Goal: Task Accomplishment & Management: Use online tool/utility

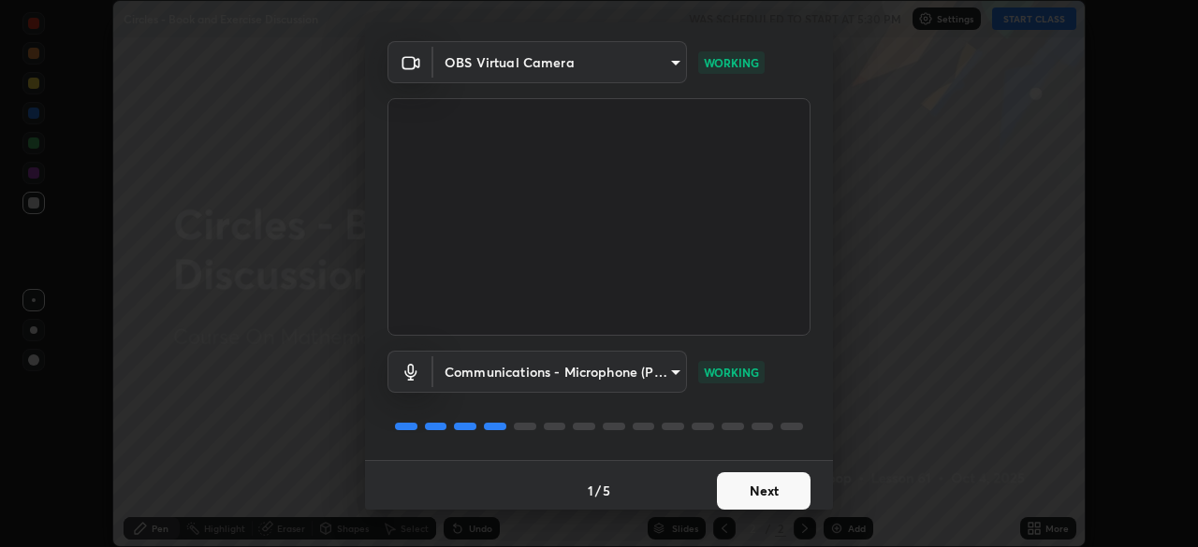
scroll to position [66, 0]
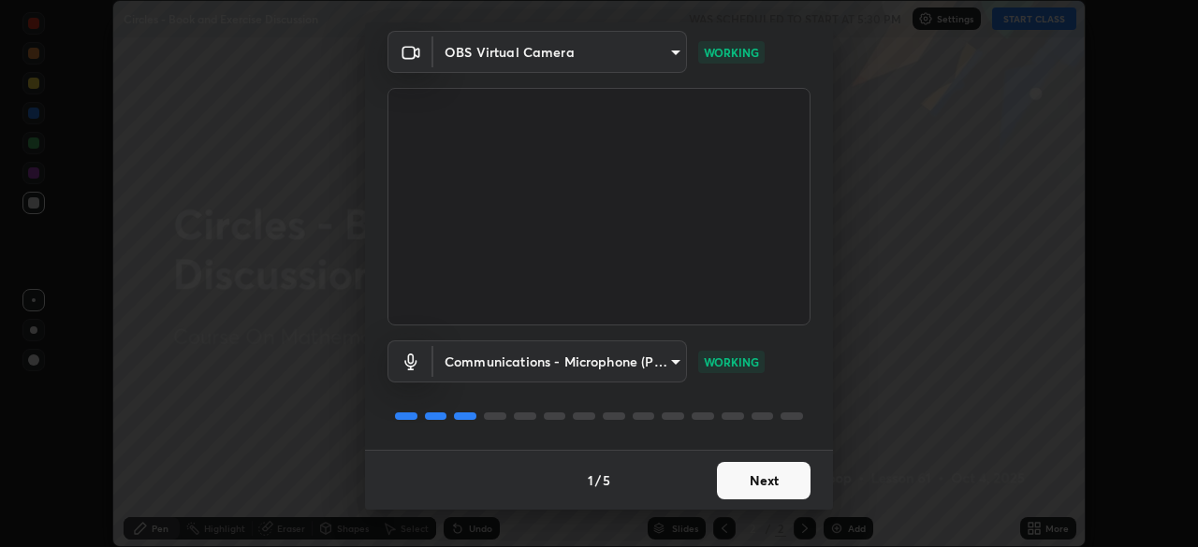
click at [747, 472] on button "Next" at bounding box center [764, 480] width 94 height 37
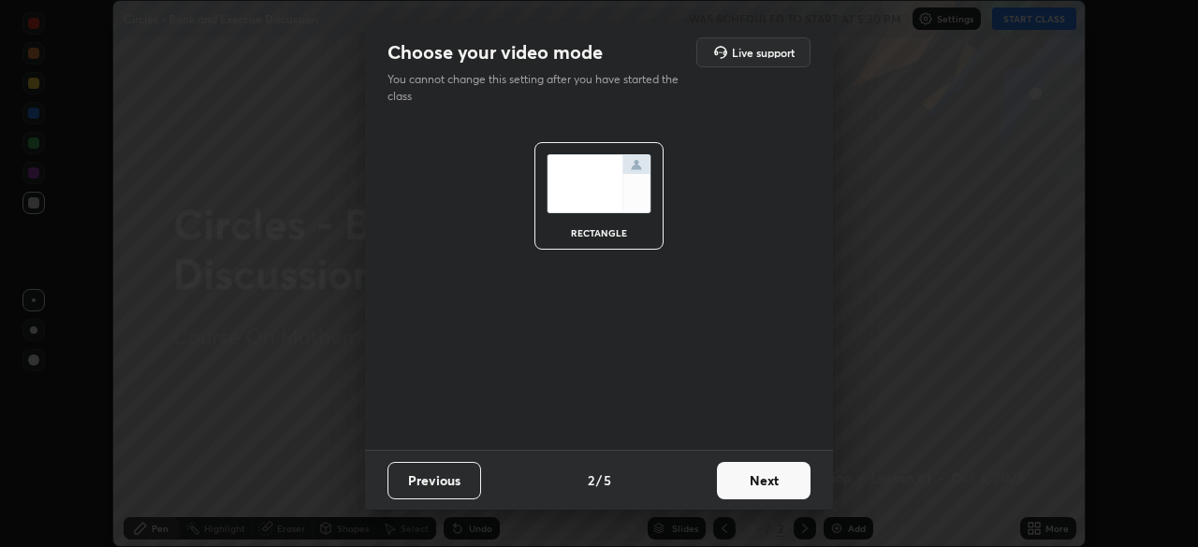
click at [750, 474] on button "Next" at bounding box center [764, 480] width 94 height 37
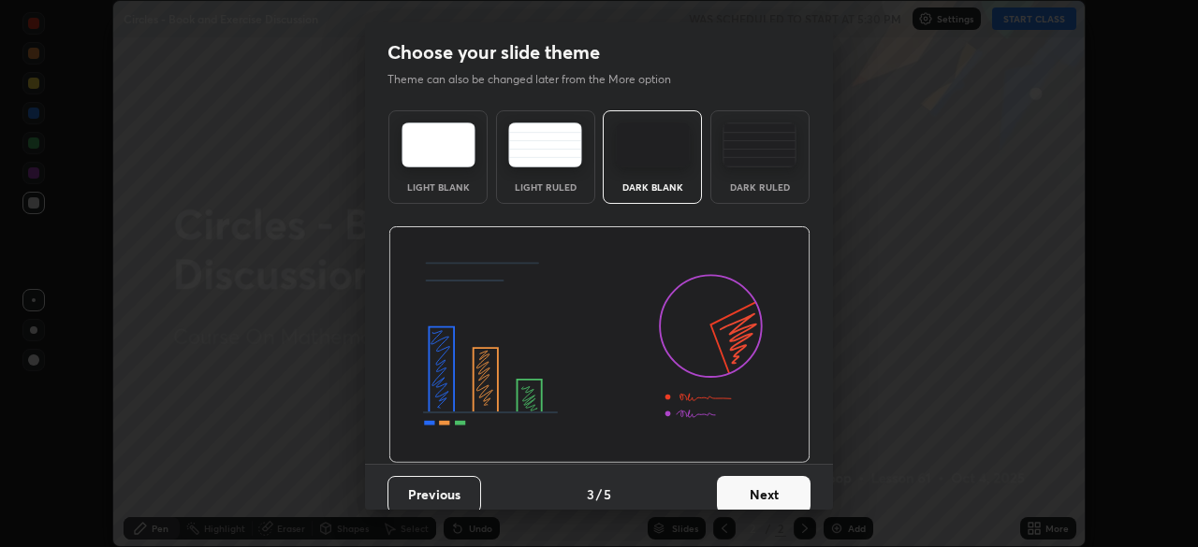
click at [763, 480] on button "Next" at bounding box center [764, 494] width 94 height 37
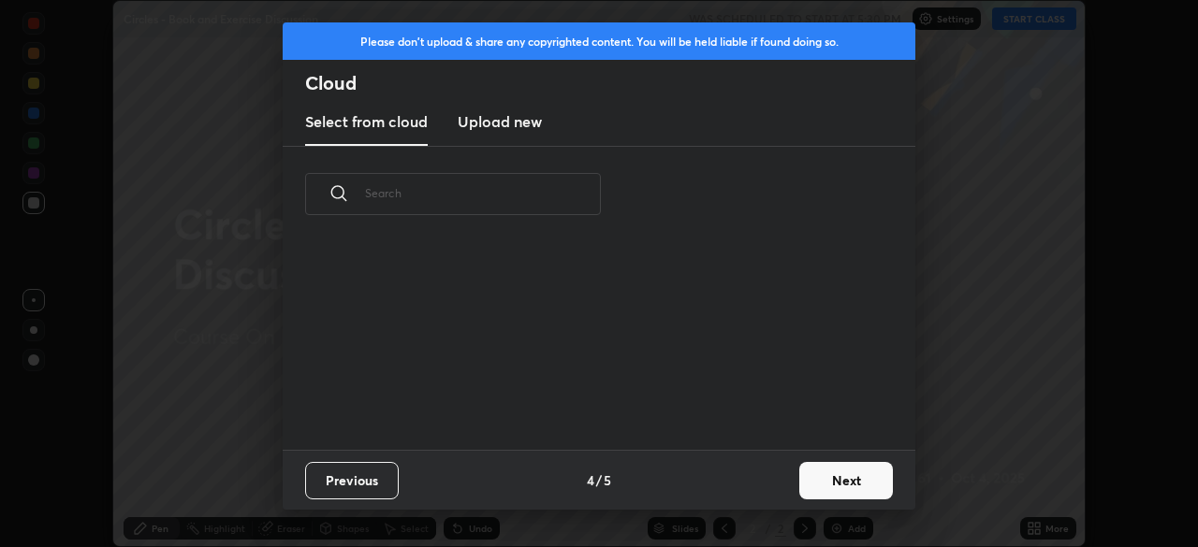
click at [763, 484] on div "Previous 4 / 5 Next" at bounding box center [599, 480] width 632 height 60
click at [828, 473] on button "Next" at bounding box center [846, 480] width 94 height 37
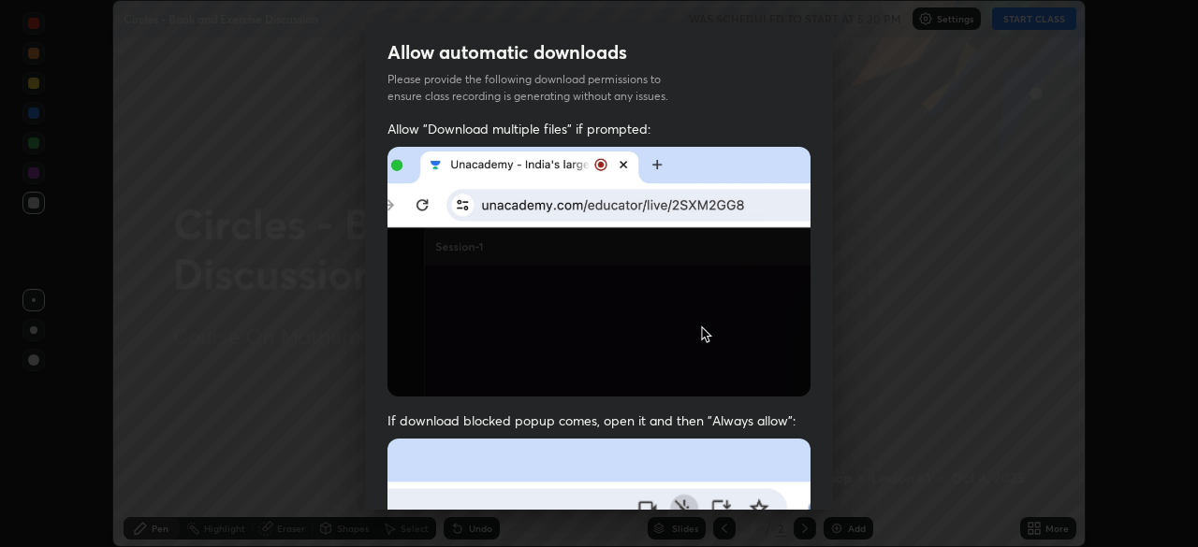
click at [833, 484] on div "Allow automatic downloads Please provide the following download permissions to …" at bounding box center [599, 273] width 1198 height 547
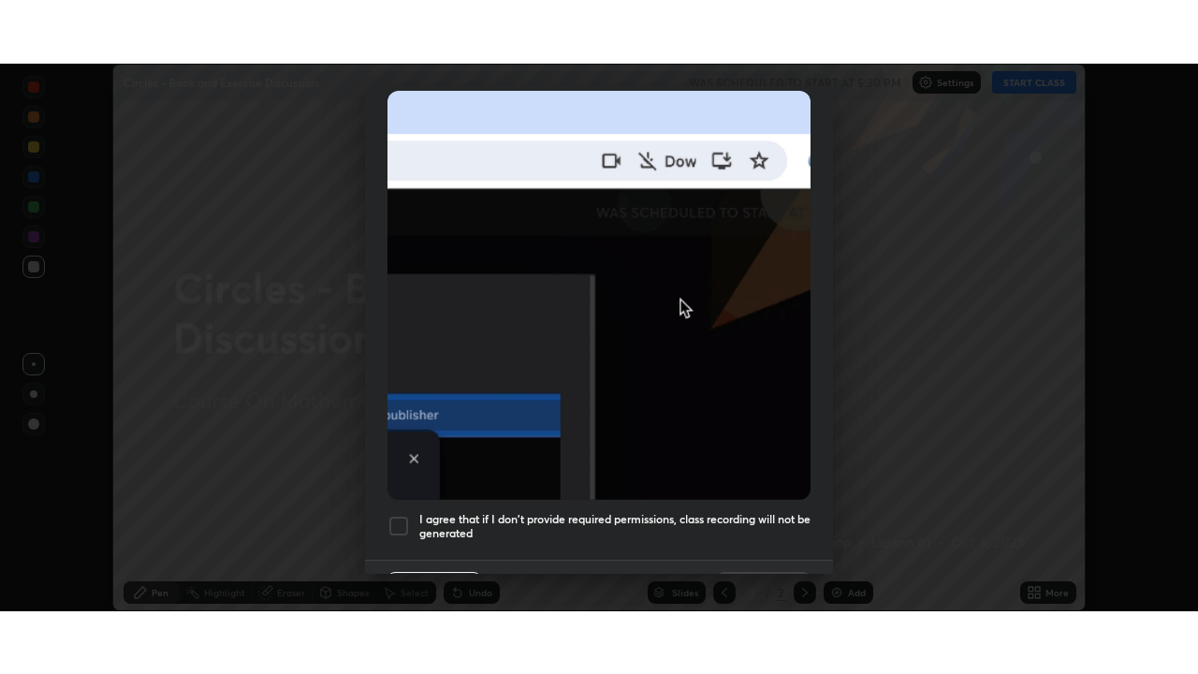
scroll to position [448, 0]
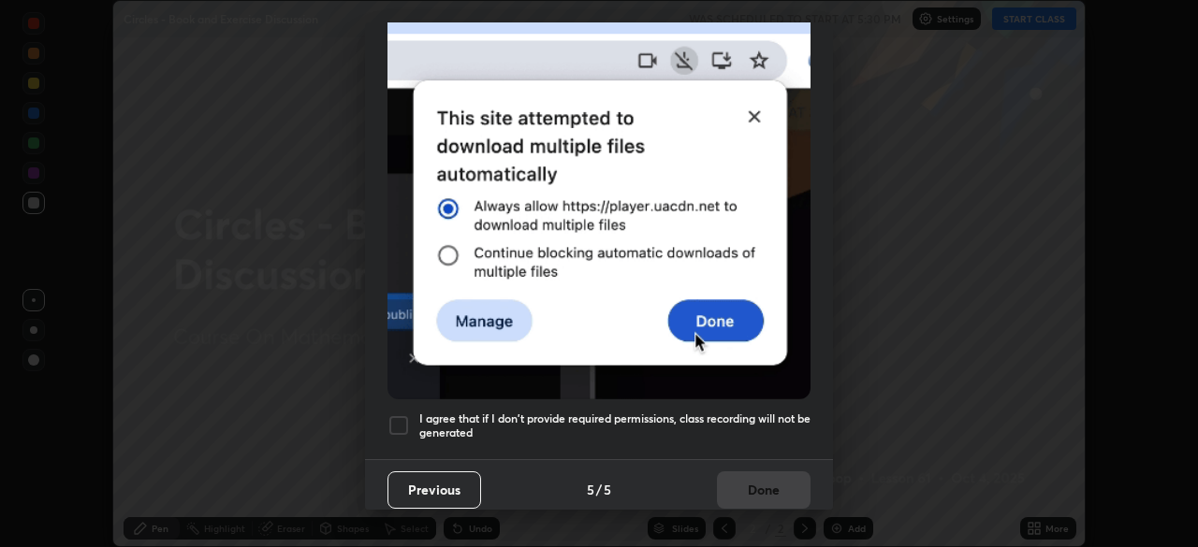
click at [519, 412] on h5 "I agree that if I don't provide required permissions, class recording will not …" at bounding box center [614, 426] width 391 height 29
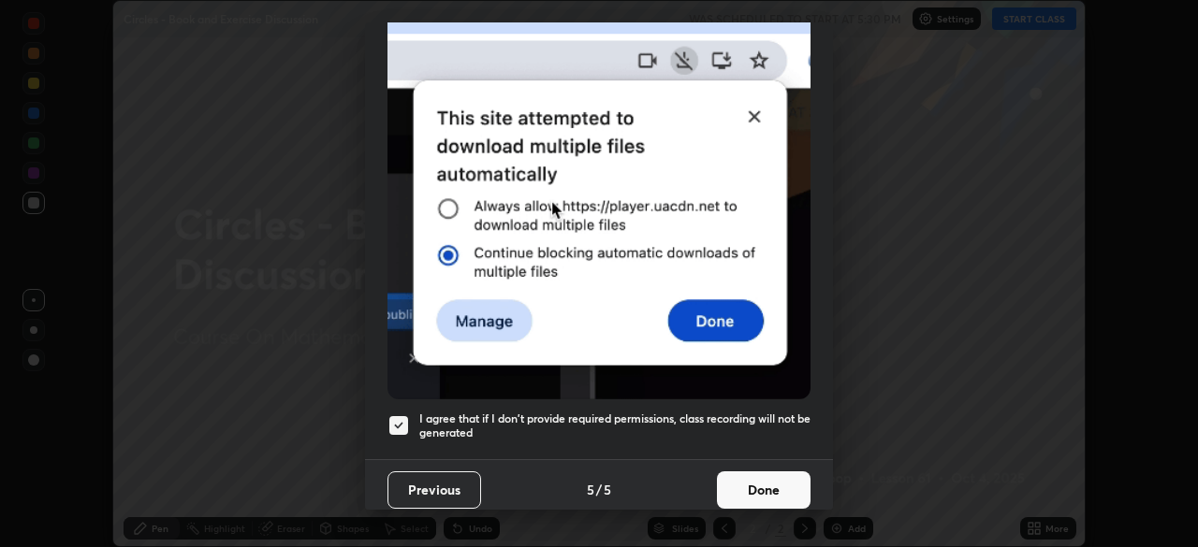
click at [744, 482] on button "Done" at bounding box center [764, 490] width 94 height 37
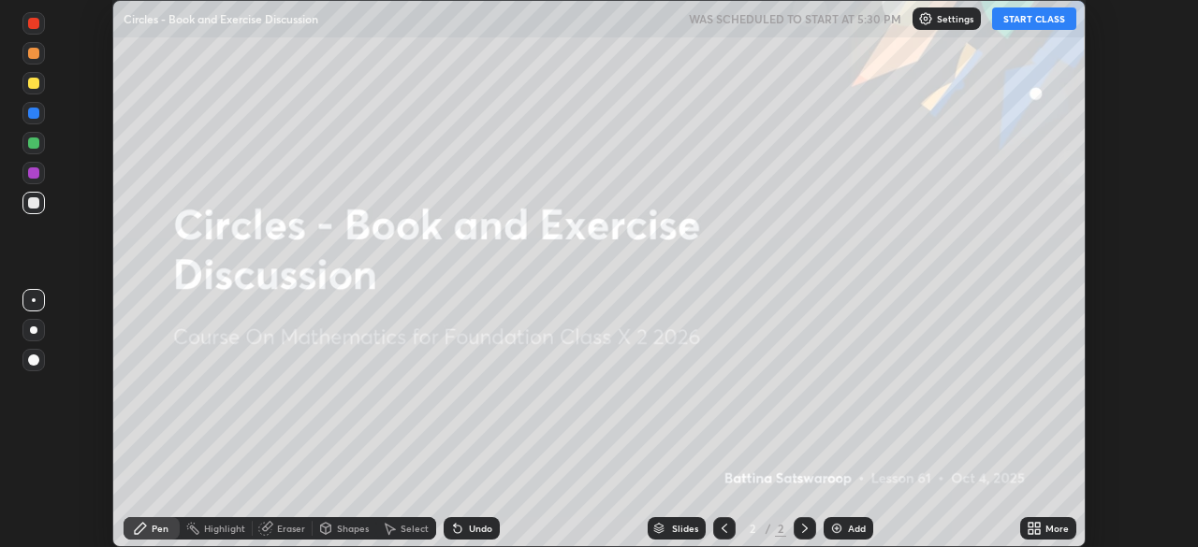
click at [848, 527] on div "Add" at bounding box center [857, 528] width 18 height 9
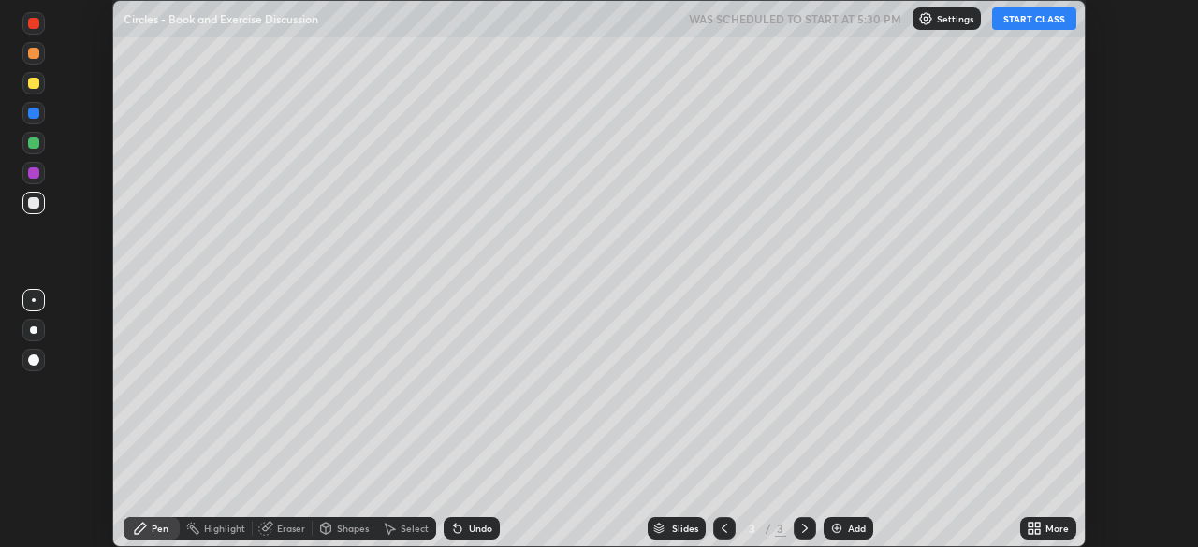
click at [1053, 530] on div "More" at bounding box center [1056, 528] width 23 height 9
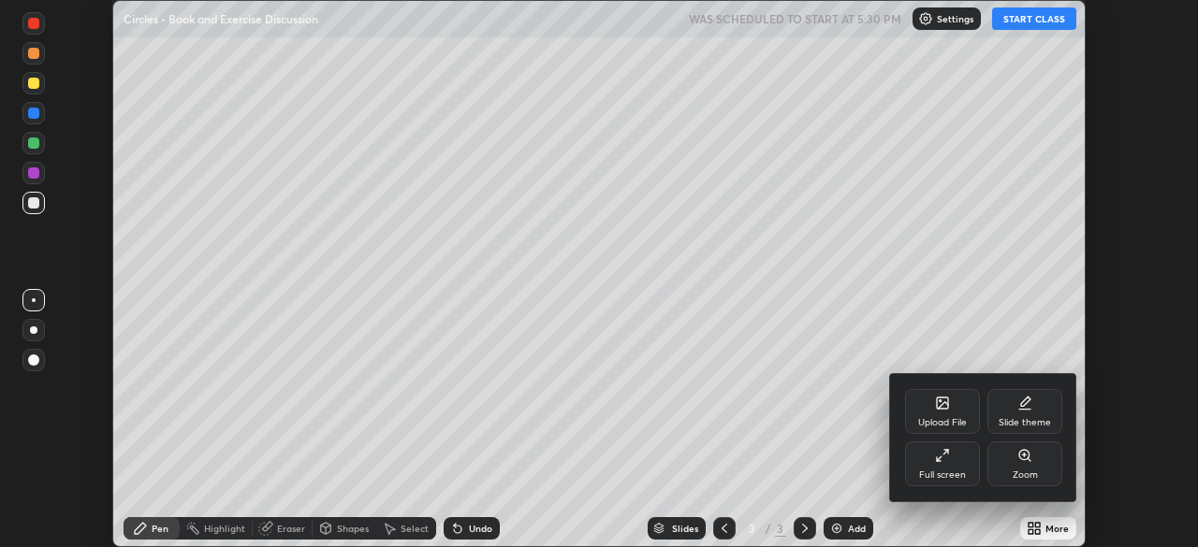
click at [934, 463] on div "Full screen" at bounding box center [942, 464] width 75 height 45
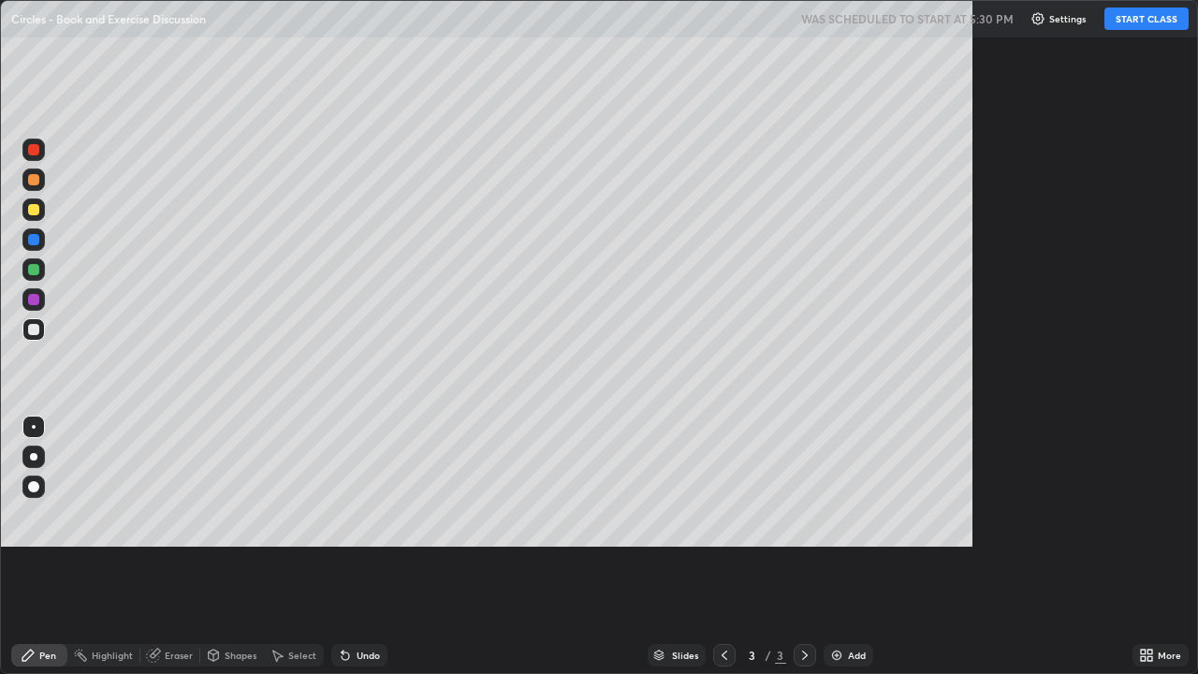
scroll to position [674, 1198]
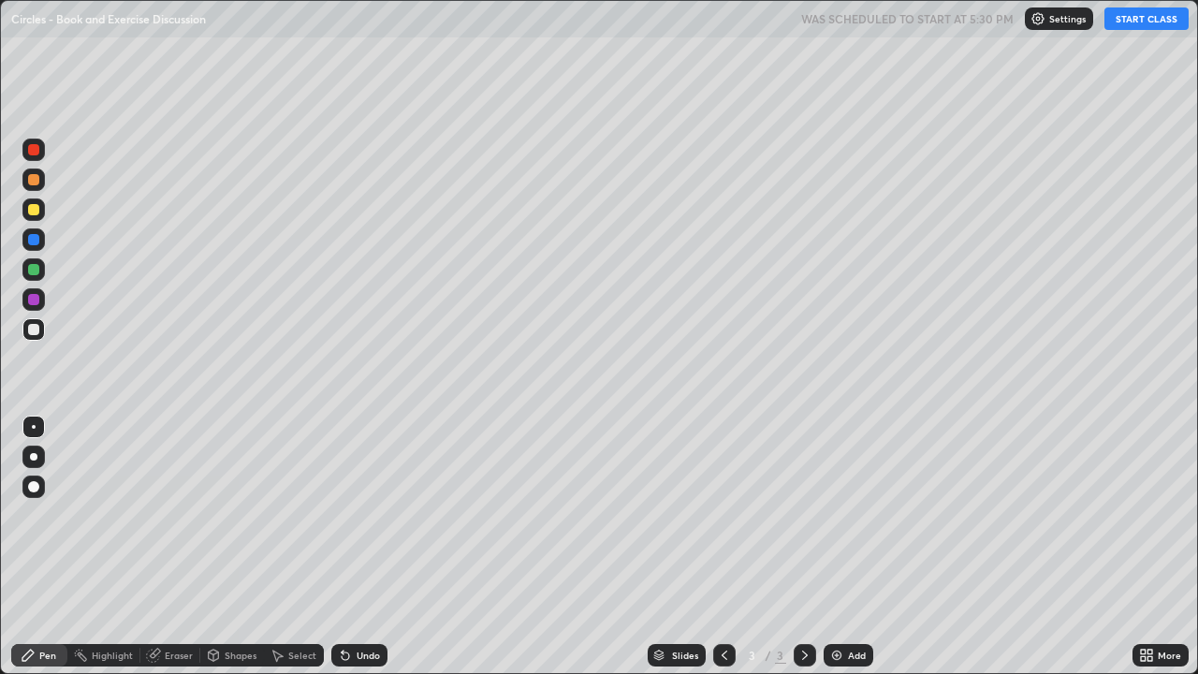
click at [1121, 21] on button "START CLASS" at bounding box center [1146, 18] width 84 height 22
click at [231, 546] on div "Shapes" at bounding box center [241, 654] width 32 height 9
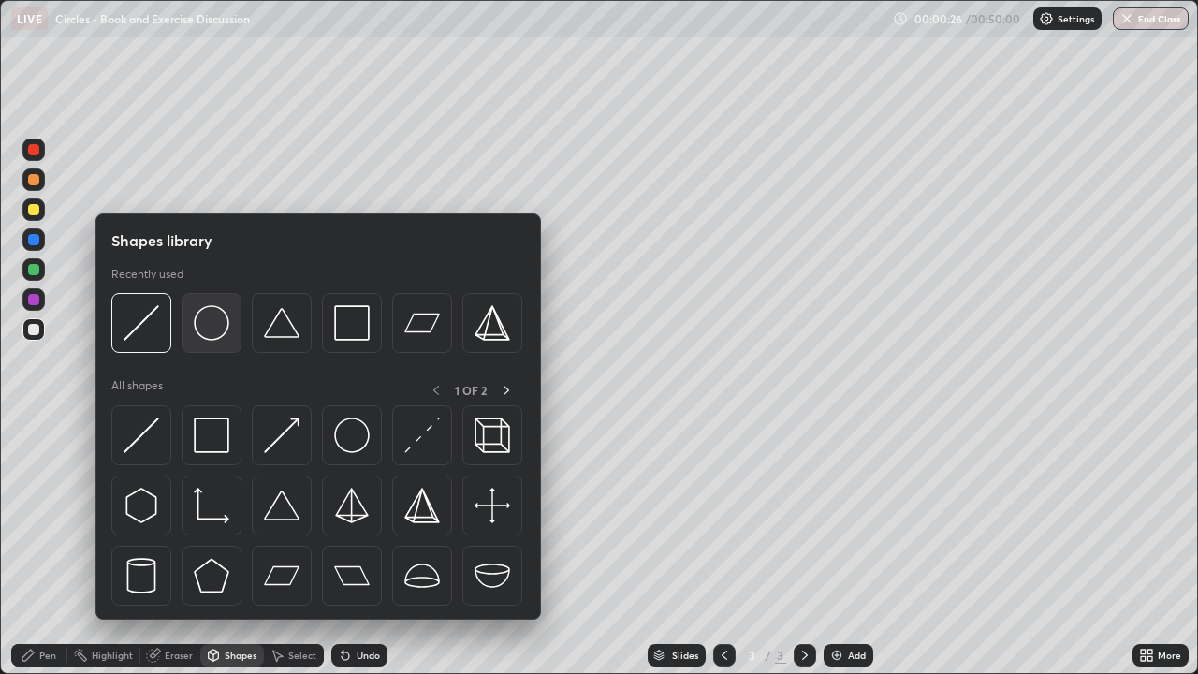
click at [219, 327] on img at bounding box center [212, 323] width 36 height 36
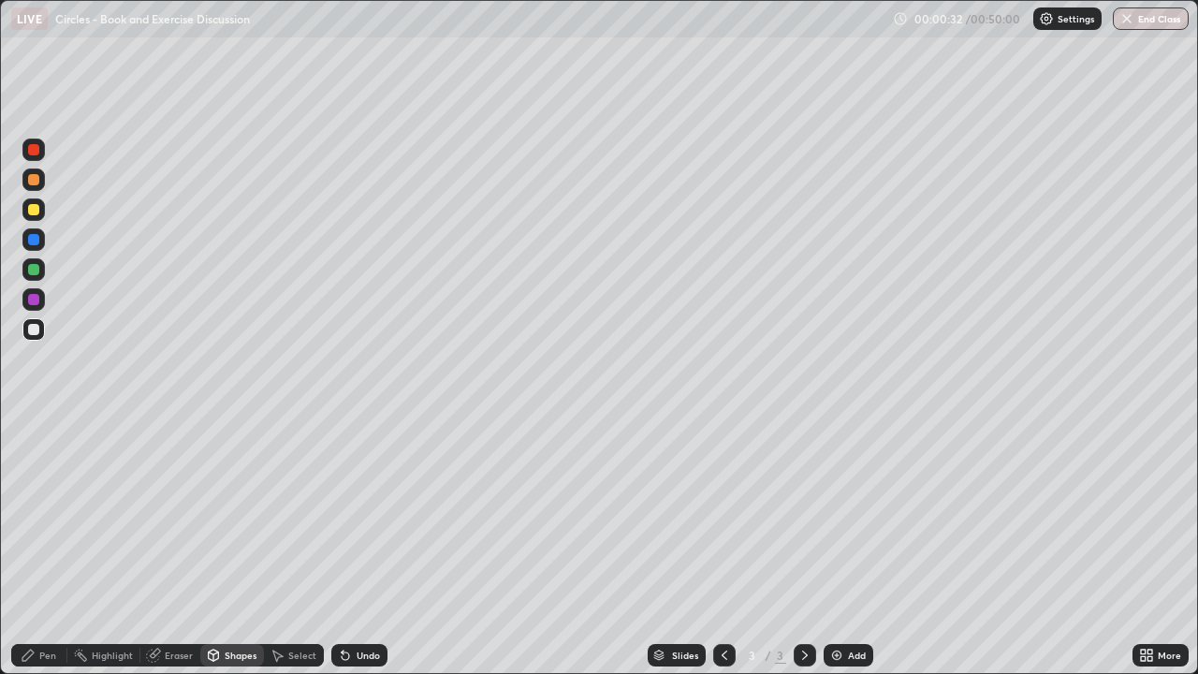
click at [226, 546] on div "Shapes" at bounding box center [241, 654] width 32 height 9
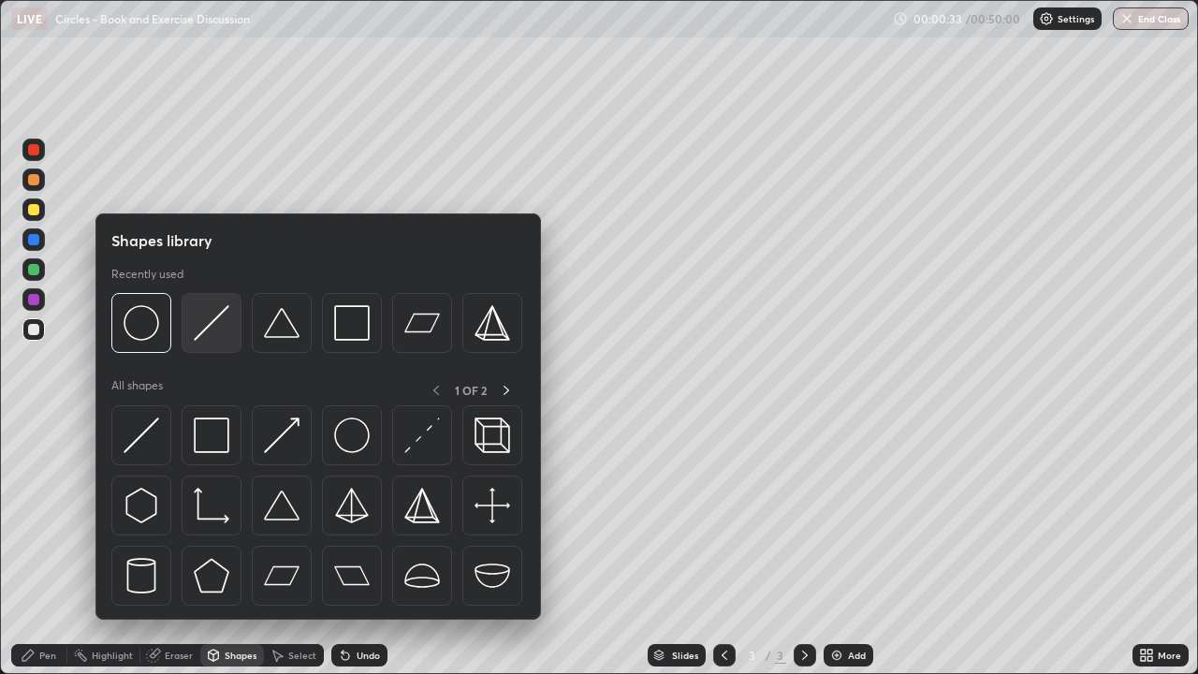
click at [211, 326] on img at bounding box center [212, 323] width 36 height 36
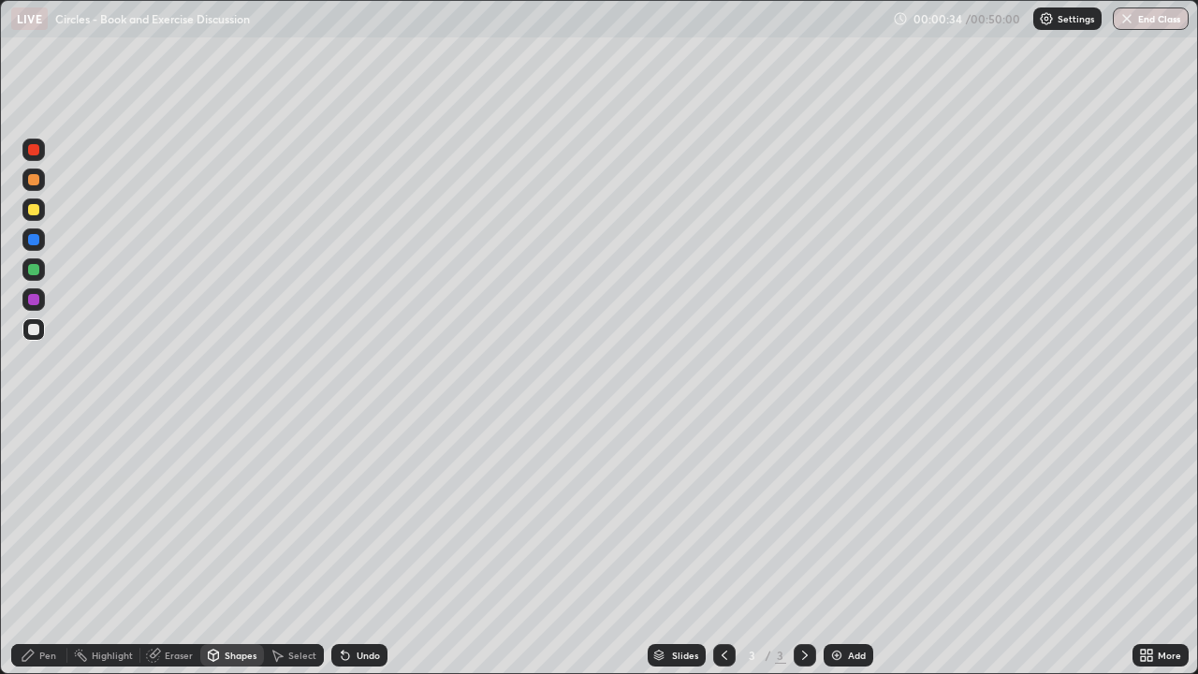
click at [34, 211] on div at bounding box center [33, 209] width 11 height 11
click at [36, 330] on div at bounding box center [33, 329] width 11 height 11
click at [35, 332] on div at bounding box center [33, 329] width 11 height 11
click at [45, 546] on div "Pen" at bounding box center [47, 654] width 17 height 9
click at [33, 337] on div at bounding box center [33, 329] width 22 height 22
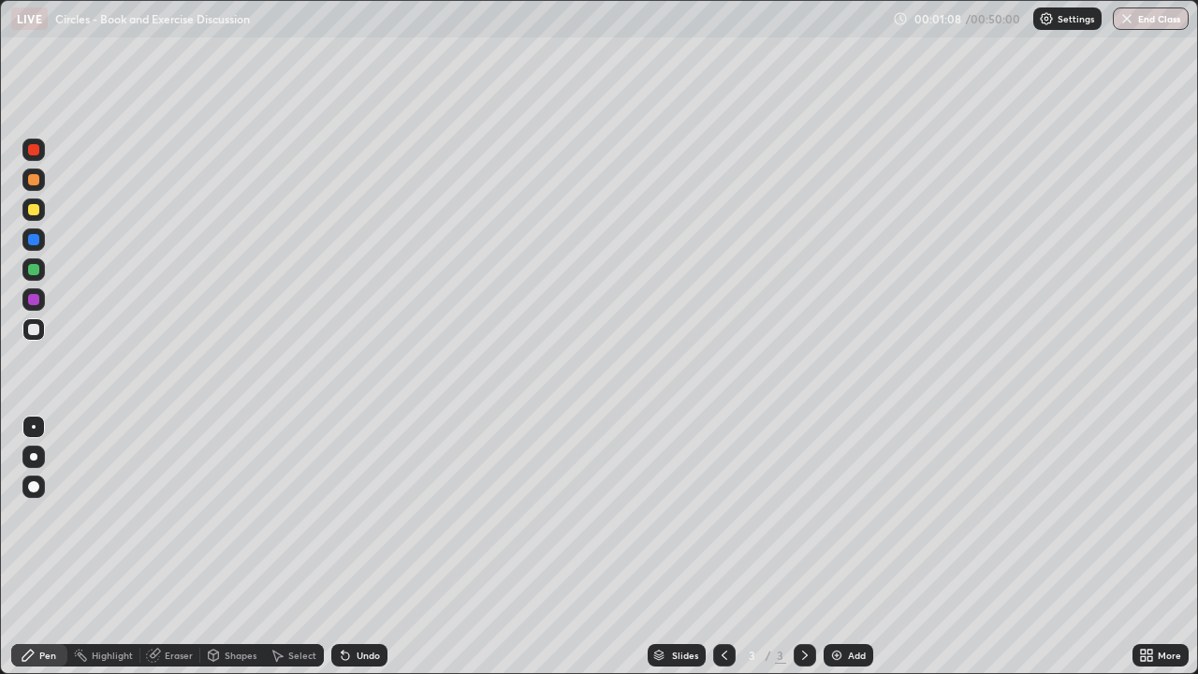
click at [35, 211] on div at bounding box center [33, 209] width 11 height 11
click at [182, 546] on div "Eraser" at bounding box center [179, 654] width 28 height 9
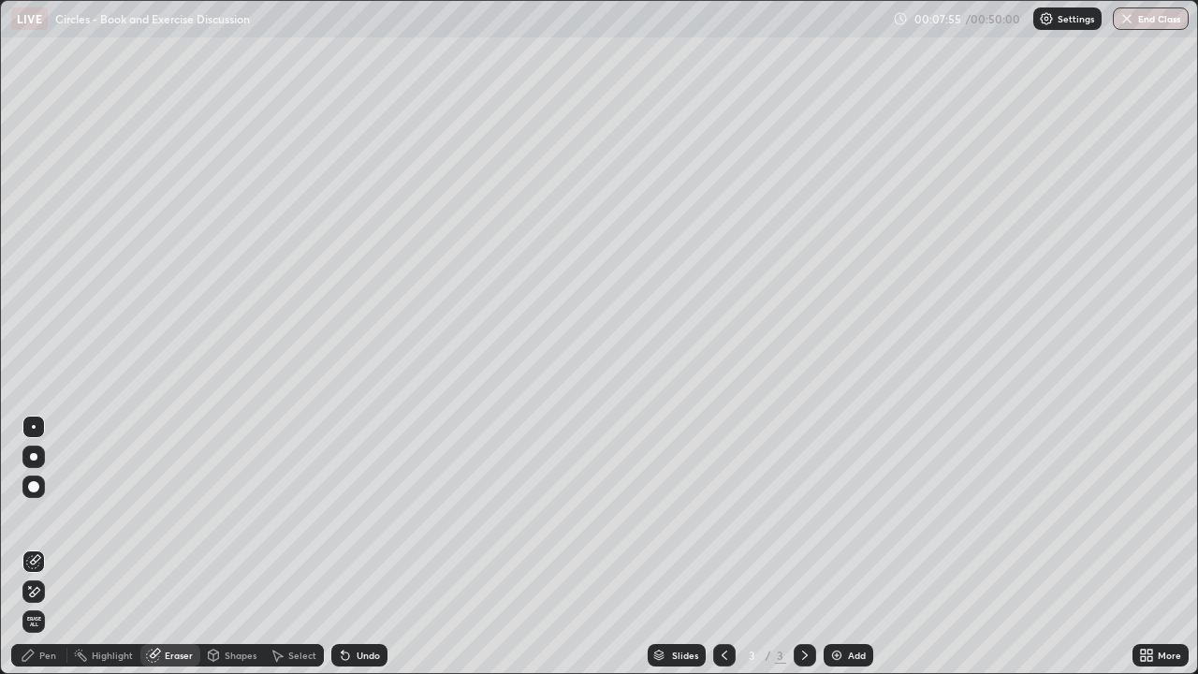
click at [35, 546] on icon at bounding box center [35, 591] width 10 height 9
click at [47, 546] on div "Pen" at bounding box center [47, 654] width 17 height 9
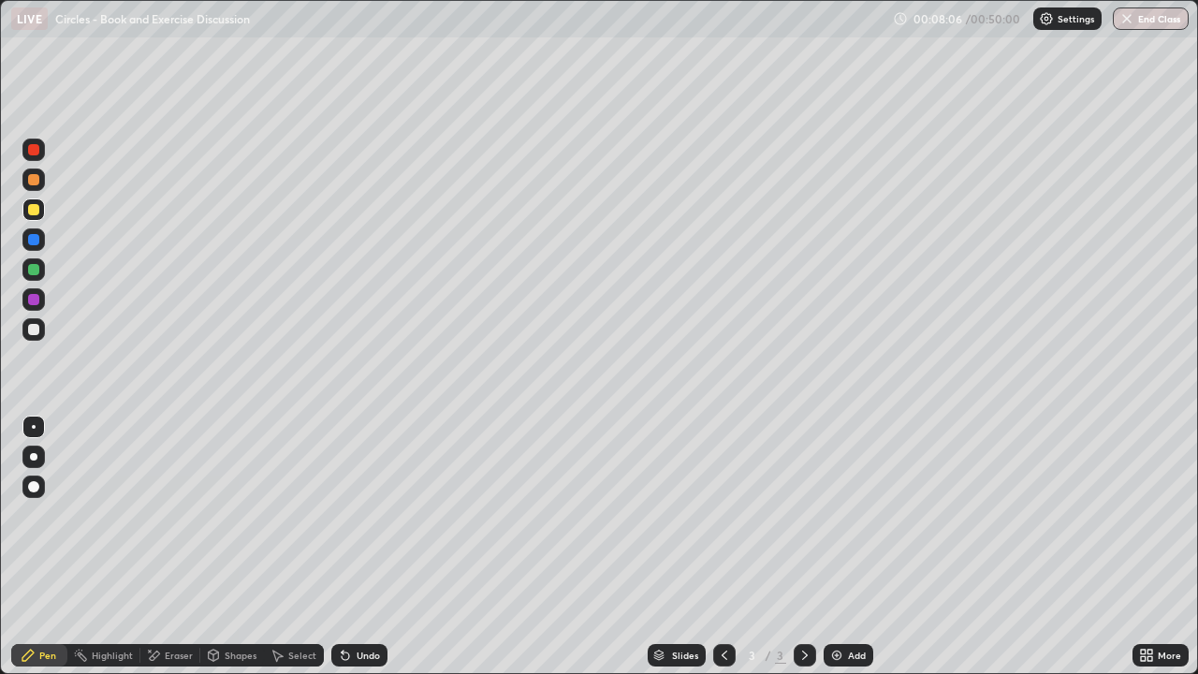
click at [36, 298] on div at bounding box center [33, 299] width 11 height 11
click at [859, 546] on div "Add" at bounding box center [857, 654] width 18 height 9
click at [227, 546] on div "Shapes" at bounding box center [232, 655] width 64 height 22
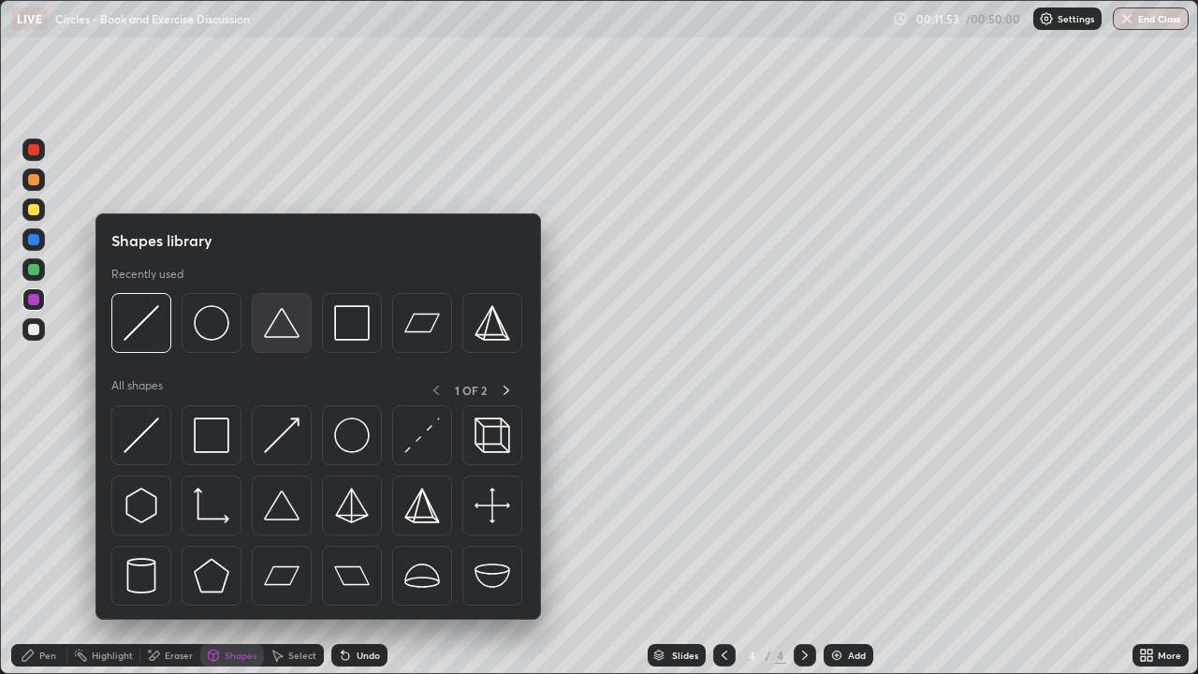
click at [284, 330] on img at bounding box center [282, 323] width 36 height 36
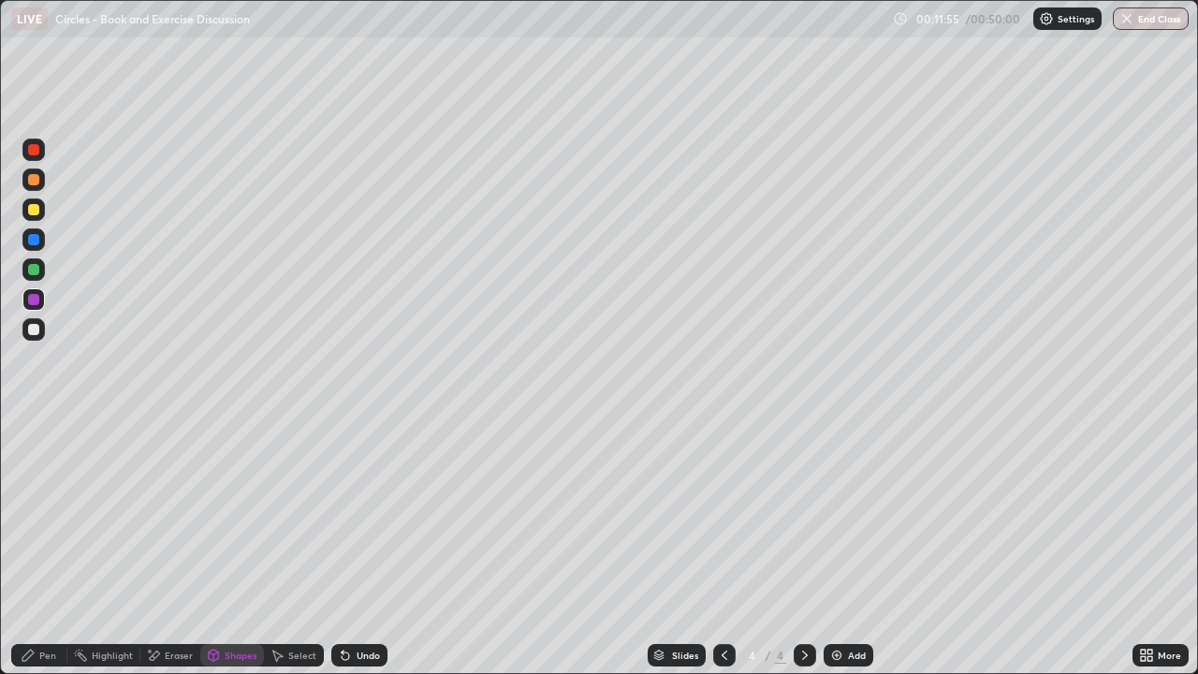
click at [362, 546] on div "Undo" at bounding box center [359, 655] width 56 height 22
click at [36, 208] on div at bounding box center [33, 209] width 11 height 11
click at [235, 546] on div "Shapes" at bounding box center [241, 654] width 32 height 9
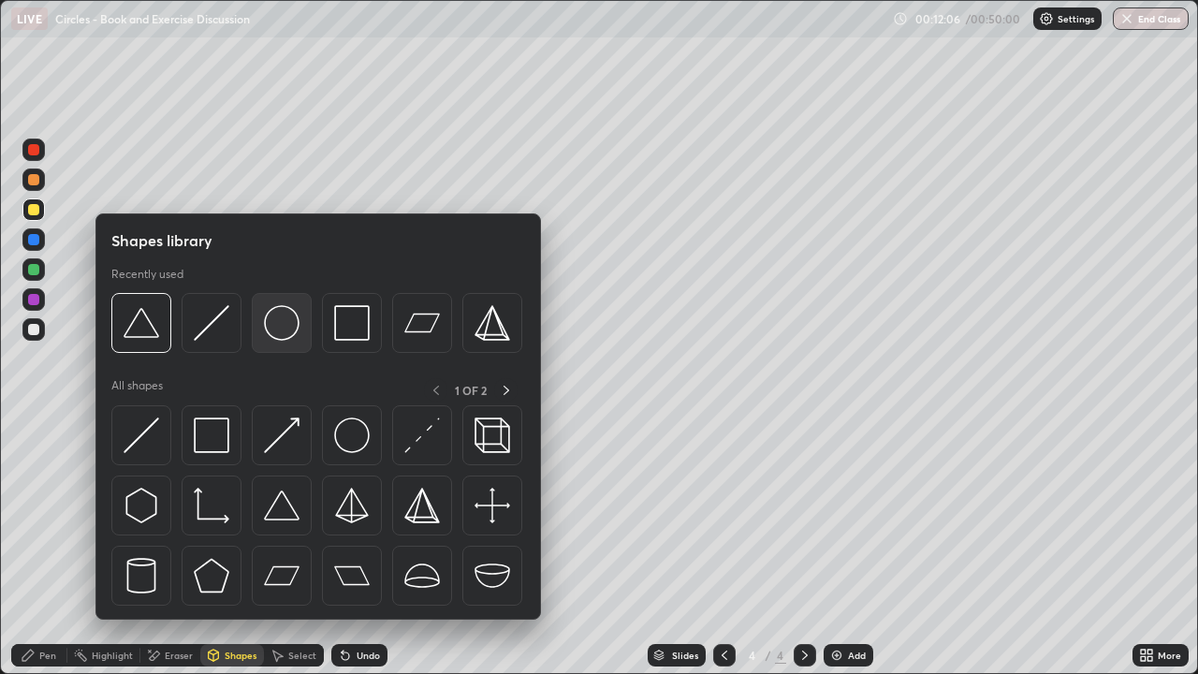
click at [274, 335] on img at bounding box center [282, 323] width 36 height 36
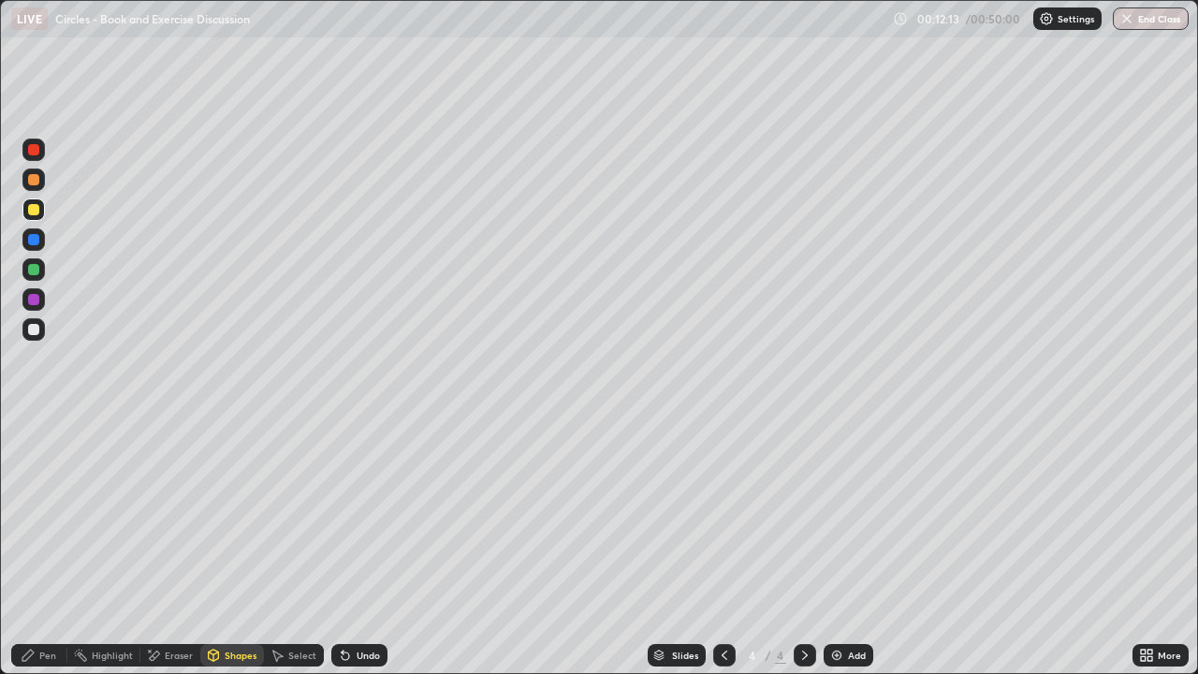
click at [356, 546] on div "Undo" at bounding box center [367, 654] width 23 height 9
click at [368, 546] on div "Undo" at bounding box center [367, 654] width 23 height 9
click at [367, 546] on div "Undo" at bounding box center [367, 654] width 23 height 9
click at [363, 546] on div "Undo" at bounding box center [367, 654] width 23 height 9
click at [364, 546] on div "Undo" at bounding box center [359, 655] width 56 height 22
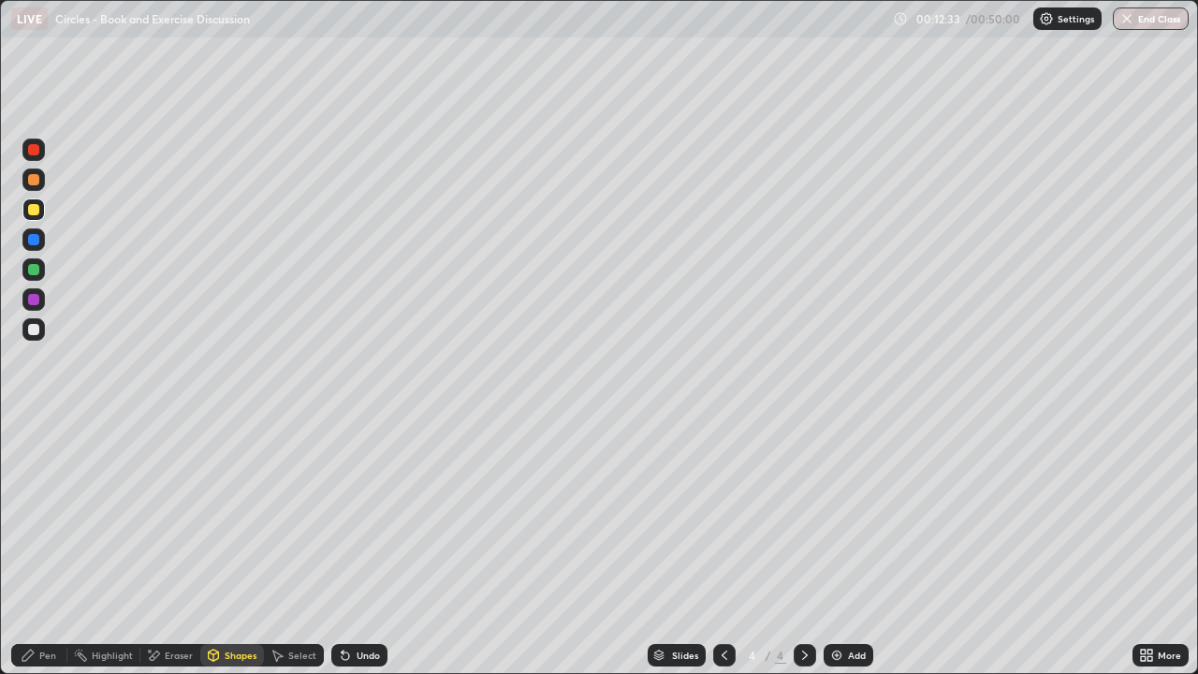
click at [369, 546] on div "Undo" at bounding box center [359, 655] width 56 height 22
click at [360, 546] on div "Undo" at bounding box center [367, 654] width 23 height 9
click at [362, 546] on div "Undo" at bounding box center [367, 654] width 23 height 9
click at [370, 546] on div "Undo" at bounding box center [367, 654] width 23 height 9
click at [40, 546] on div "Pen" at bounding box center [39, 655] width 56 height 22
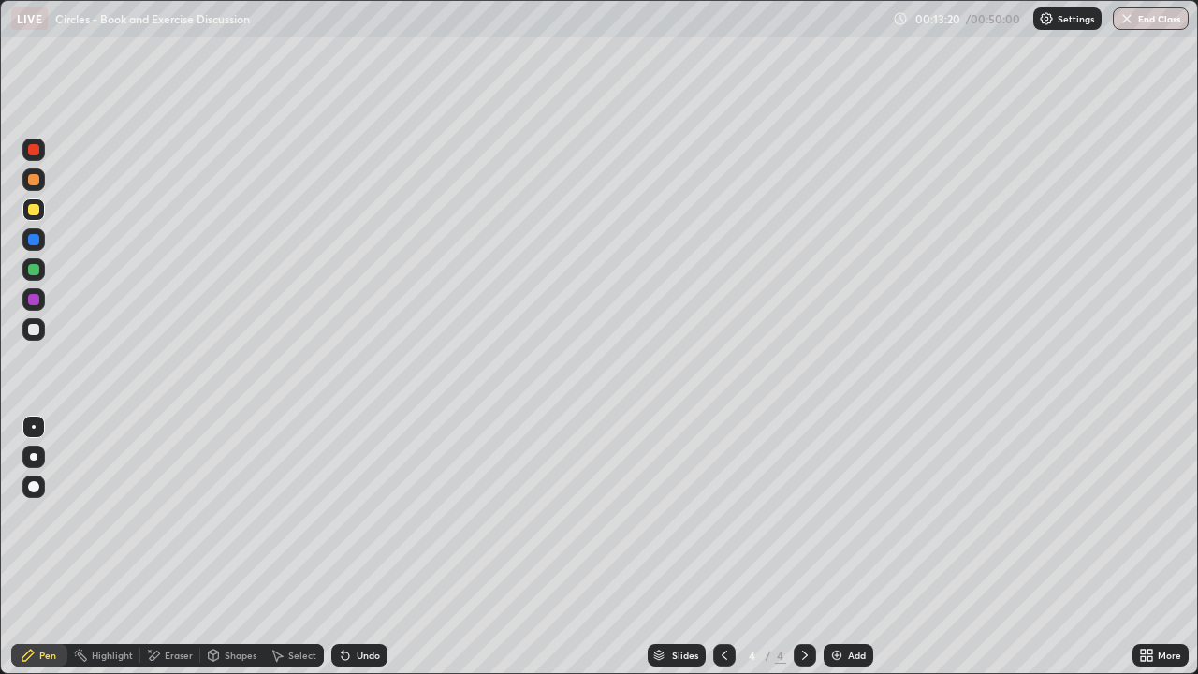
click at [40, 327] on div at bounding box center [33, 329] width 22 height 22
click at [35, 270] on div at bounding box center [33, 269] width 11 height 11
click at [36, 211] on div at bounding box center [33, 209] width 11 height 11
click at [36, 328] on div at bounding box center [33, 329] width 11 height 11
click at [29, 269] on div at bounding box center [33, 269] width 11 height 11
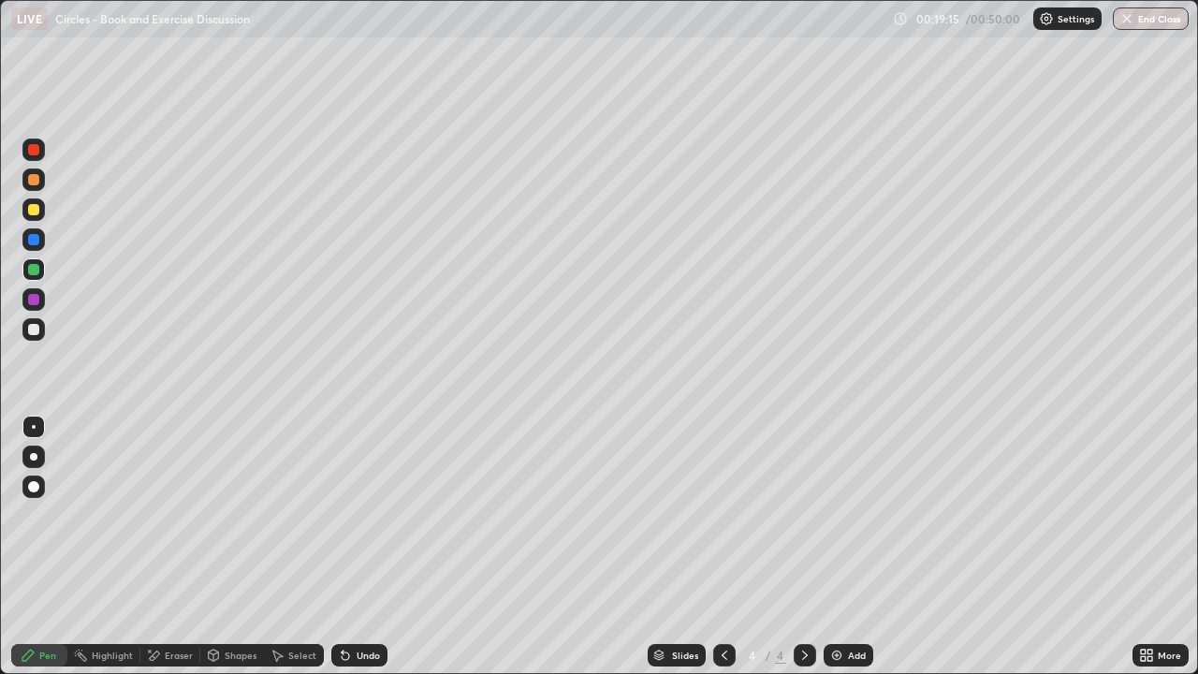
click at [369, 546] on div "Undo" at bounding box center [367, 654] width 23 height 9
click at [377, 546] on div "Undo" at bounding box center [359, 655] width 56 height 22
click at [357, 546] on div "Undo" at bounding box center [359, 655] width 56 height 22
click at [375, 546] on div "Undo" at bounding box center [367, 654] width 23 height 9
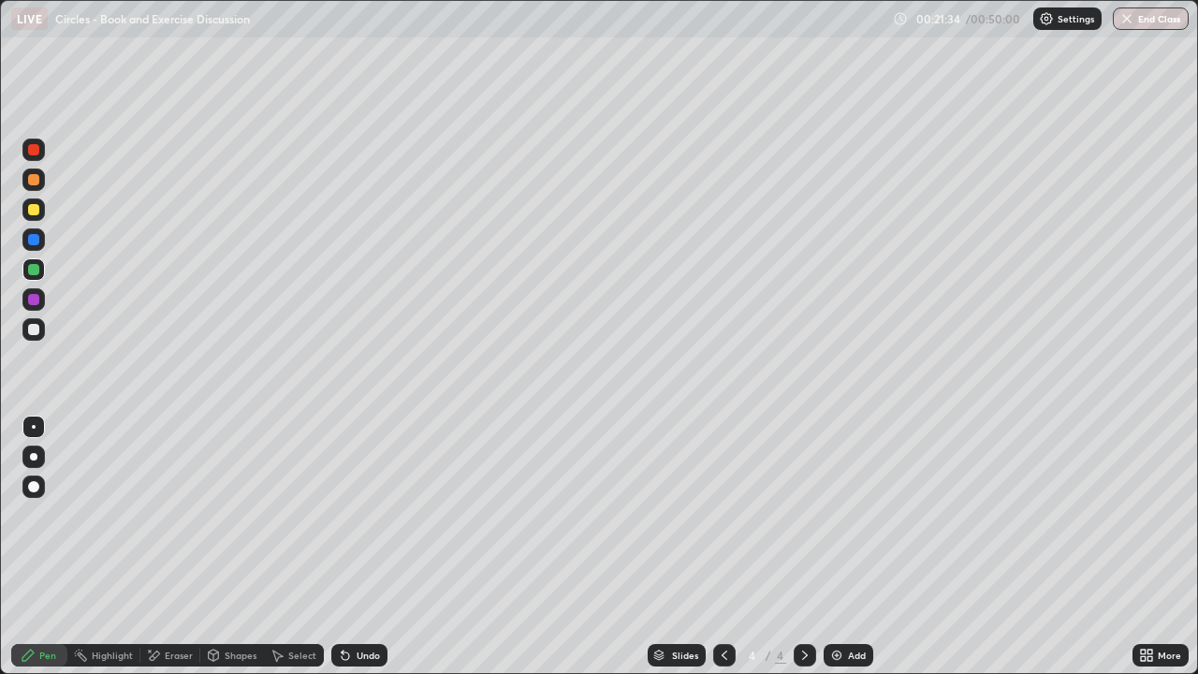
click at [35, 328] on div at bounding box center [33, 329] width 11 height 11
click at [840, 546] on img at bounding box center [836, 654] width 15 height 15
click at [33, 210] on div at bounding box center [33, 209] width 11 height 11
click at [722, 546] on icon at bounding box center [724, 654] width 15 height 15
click at [803, 546] on icon at bounding box center [804, 654] width 15 height 15
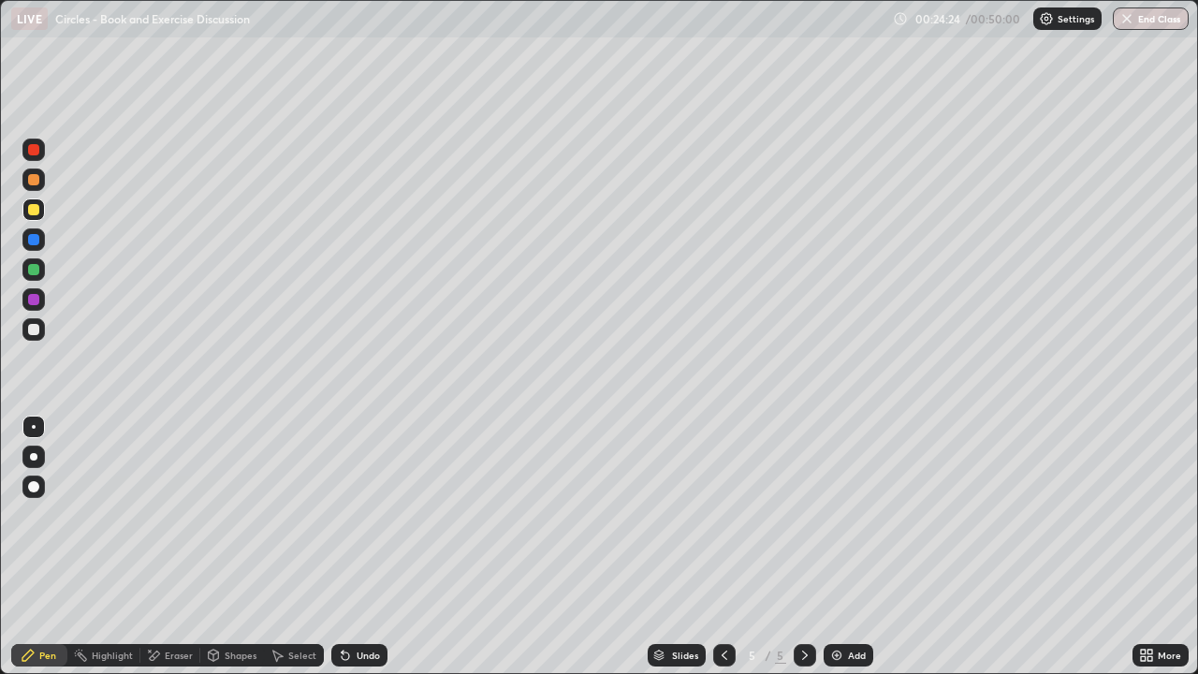
click at [722, 546] on icon at bounding box center [724, 654] width 15 height 15
click at [803, 546] on icon at bounding box center [804, 654] width 15 height 15
click at [721, 546] on icon at bounding box center [724, 654] width 6 height 9
click at [805, 546] on icon at bounding box center [804, 654] width 15 height 15
click at [722, 546] on icon at bounding box center [724, 654] width 15 height 15
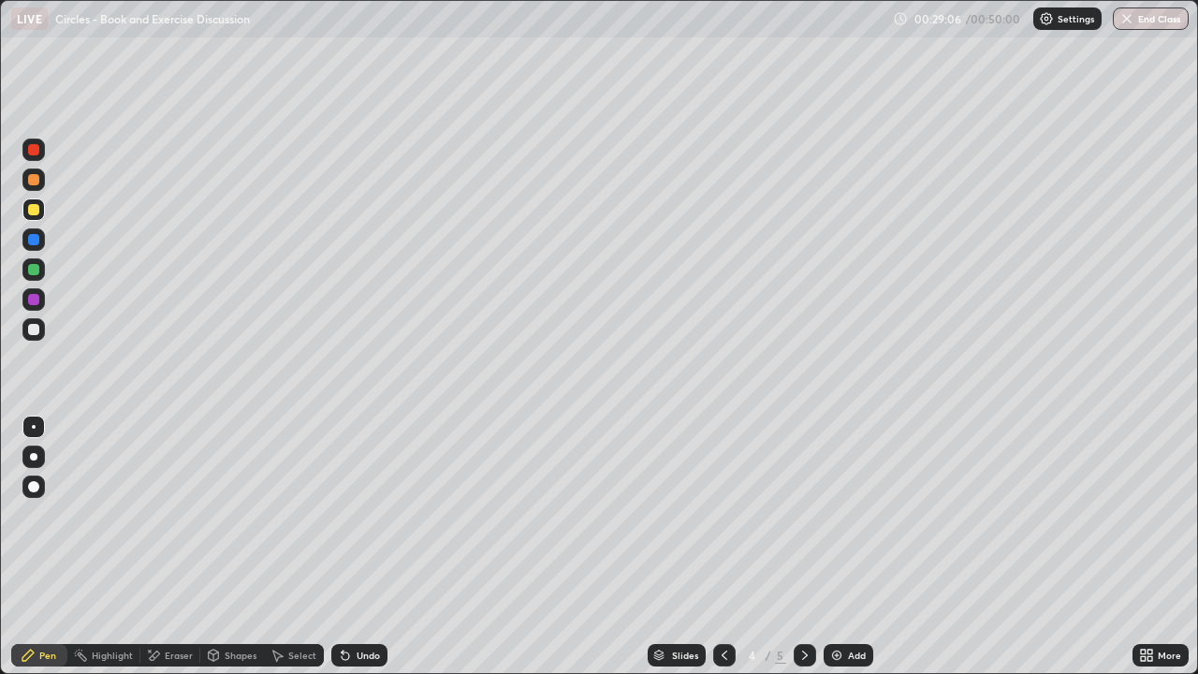
click at [800, 546] on icon at bounding box center [804, 654] width 15 height 15
click at [832, 546] on img at bounding box center [836, 654] width 15 height 15
click at [731, 546] on div at bounding box center [724, 655] width 22 height 22
click at [722, 546] on icon at bounding box center [724, 654] width 15 height 15
click at [731, 546] on div at bounding box center [724, 655] width 22 height 22
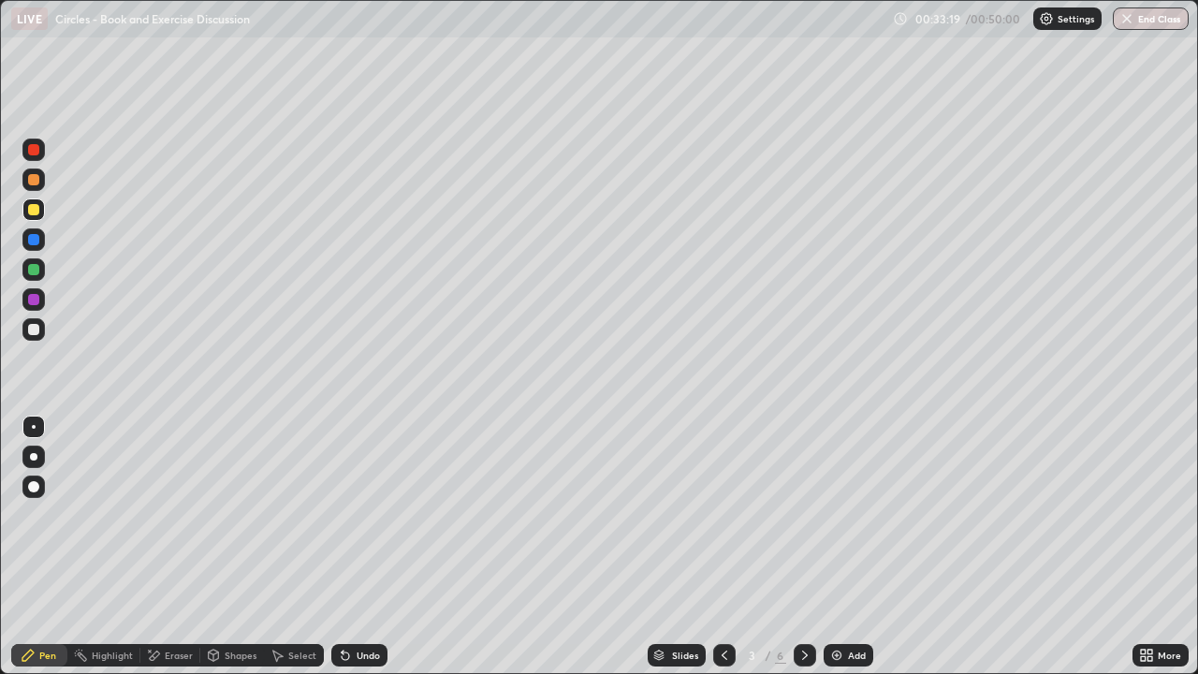
click at [299, 546] on div "Select" at bounding box center [294, 655] width 60 height 22
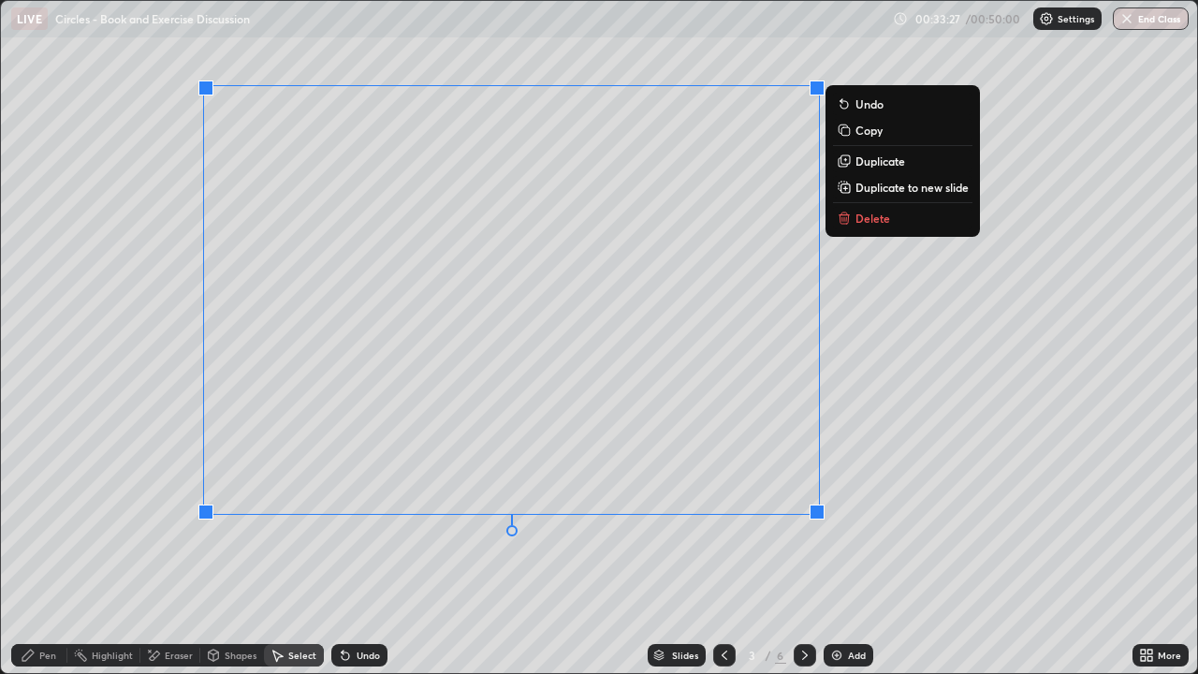
click at [867, 128] on p "Copy" at bounding box center [868, 130] width 27 height 15
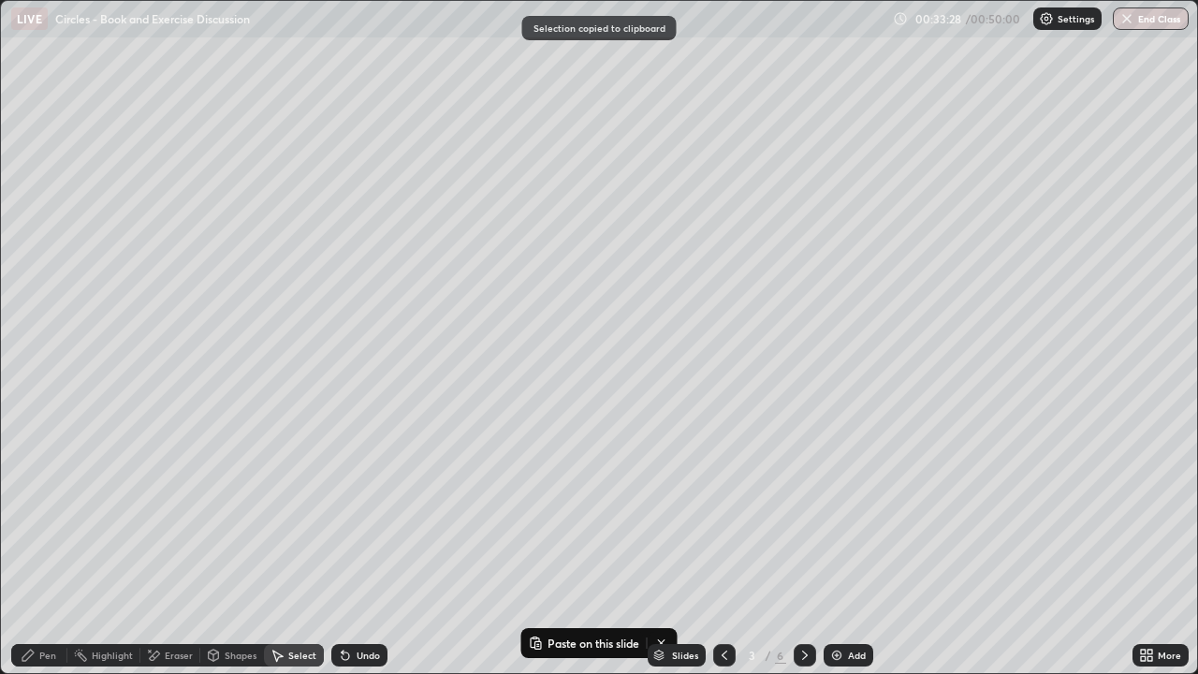
click at [803, 546] on icon at bounding box center [804, 654] width 15 height 15
click at [802, 546] on icon at bounding box center [805, 654] width 6 height 9
click at [805, 546] on icon at bounding box center [804, 654] width 15 height 15
click at [283, 86] on div "0 ° Undo Copy Paste here Duplicate Duplicate to new slide Delete" at bounding box center [599, 337] width 1196 height 672
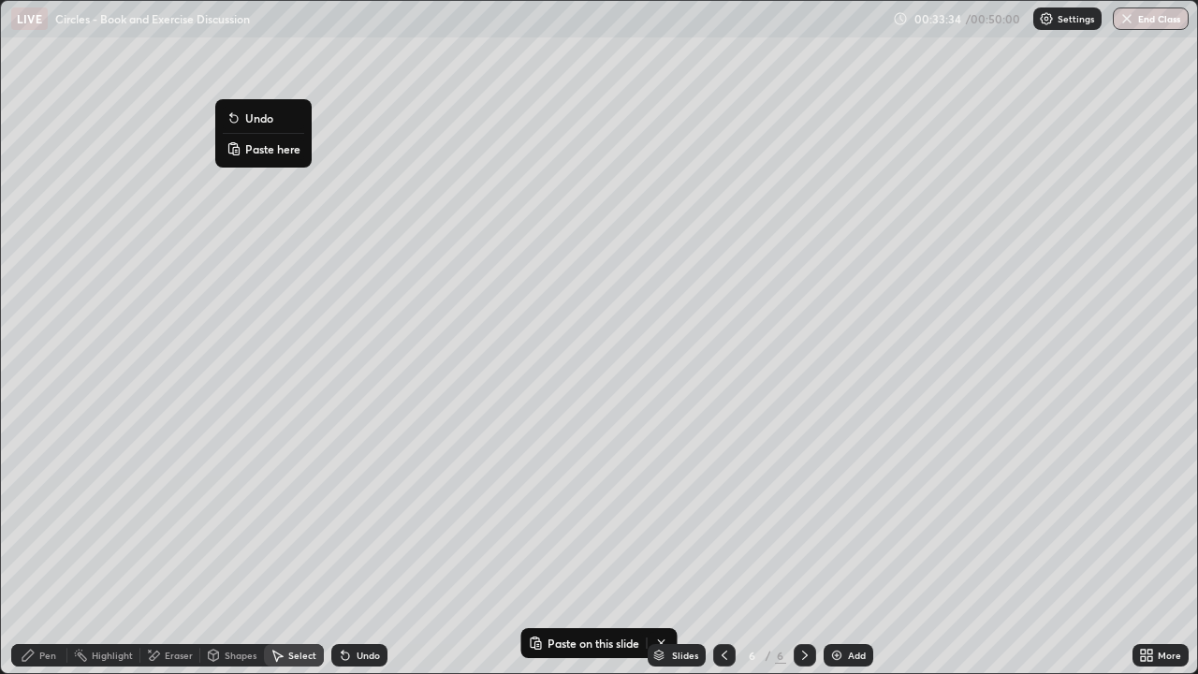
click at [279, 152] on p "Paste here" at bounding box center [272, 148] width 55 height 15
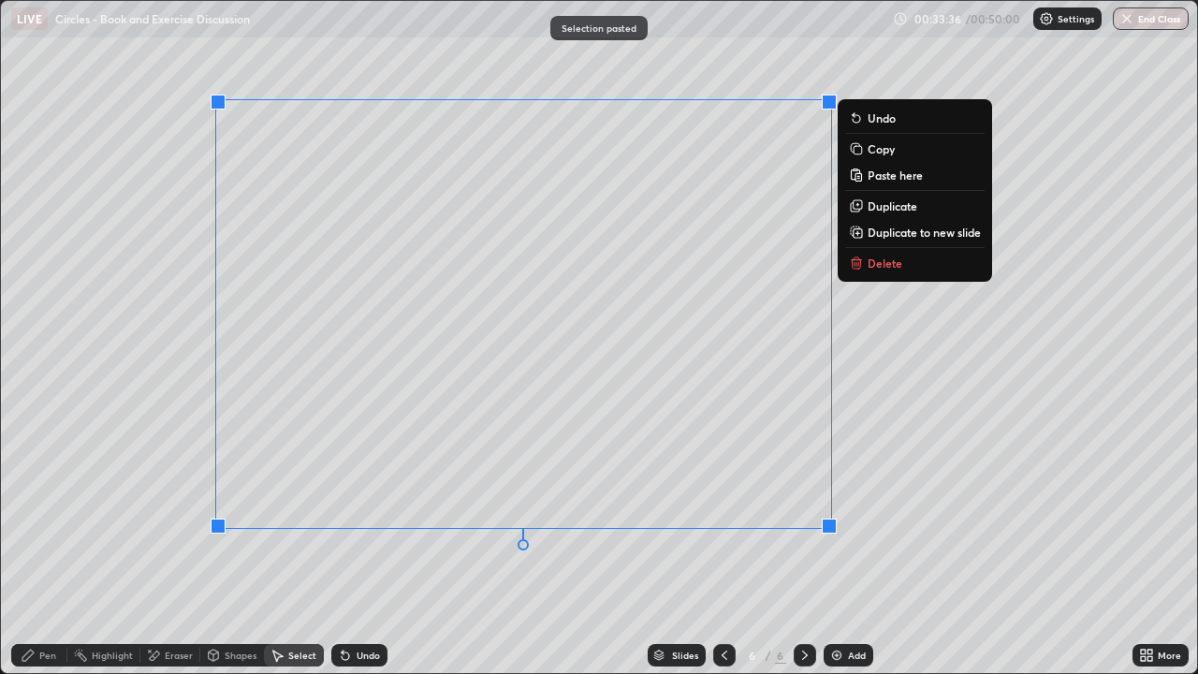
click at [710, 75] on div "0 ° Undo Copy Paste here Duplicate Duplicate to new slide Delete" at bounding box center [599, 337] width 1196 height 672
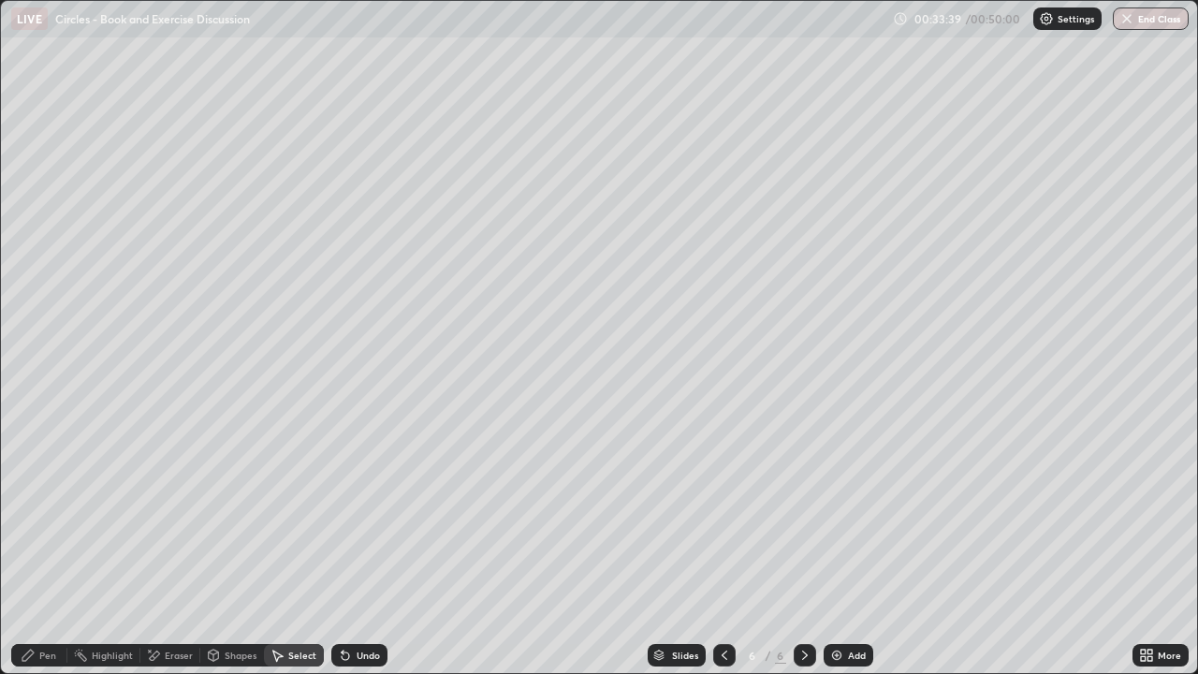
click at [175, 546] on div "Eraser" at bounding box center [179, 654] width 28 height 9
click at [32, 546] on icon at bounding box center [28, 654] width 15 height 15
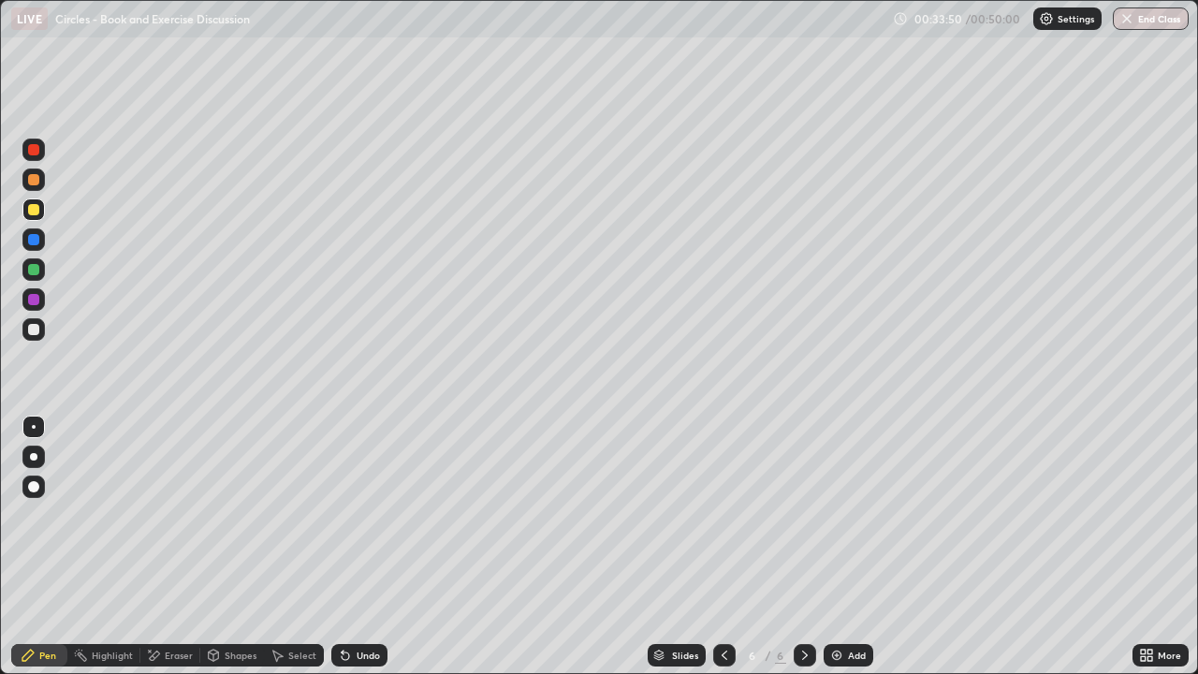
click at [229, 546] on div "Shapes" at bounding box center [241, 654] width 32 height 9
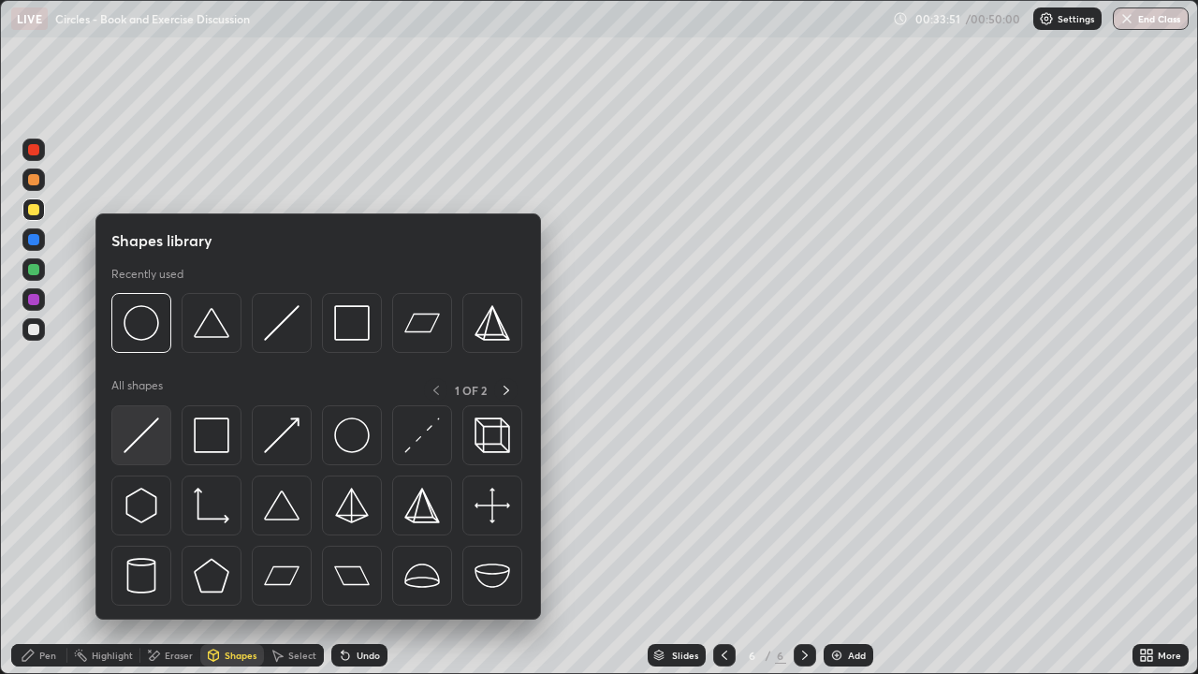
click at [145, 439] on img at bounding box center [141, 435] width 36 height 36
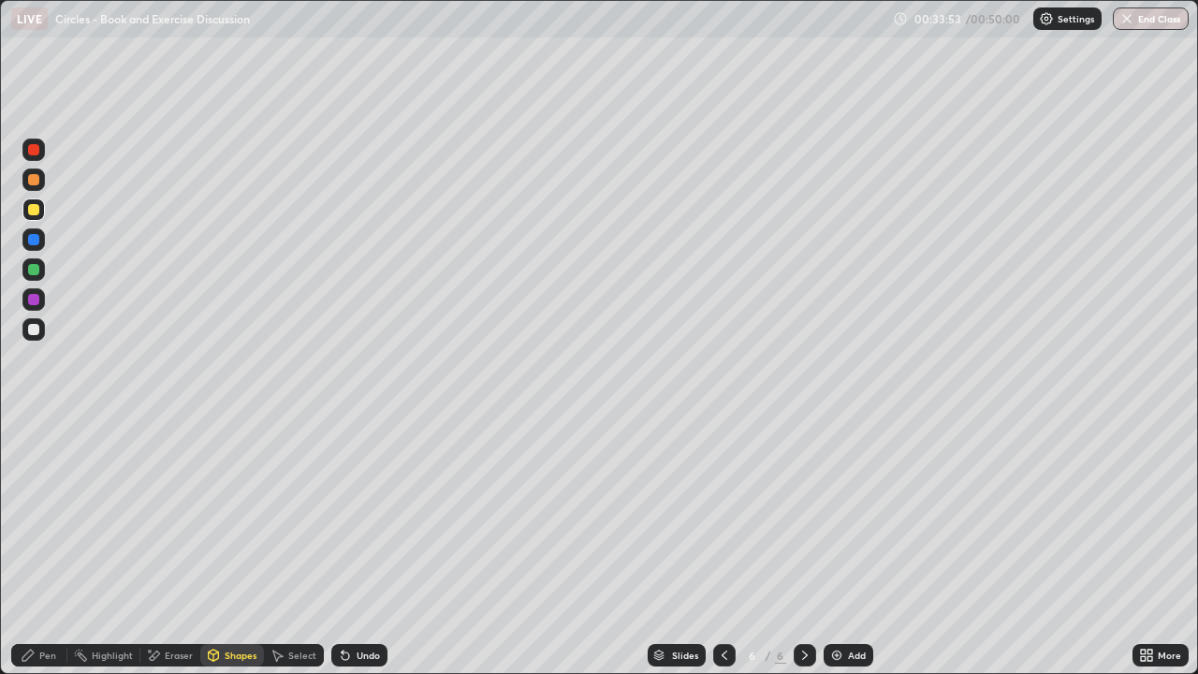
click at [35, 211] on div at bounding box center [33, 209] width 11 height 11
click at [36, 327] on div at bounding box center [33, 329] width 11 height 11
click at [356, 546] on div "Undo" at bounding box center [367, 654] width 23 height 9
click at [44, 546] on div "Pen" at bounding box center [47, 654] width 17 height 9
click at [356, 546] on div "Undo" at bounding box center [359, 655] width 56 height 22
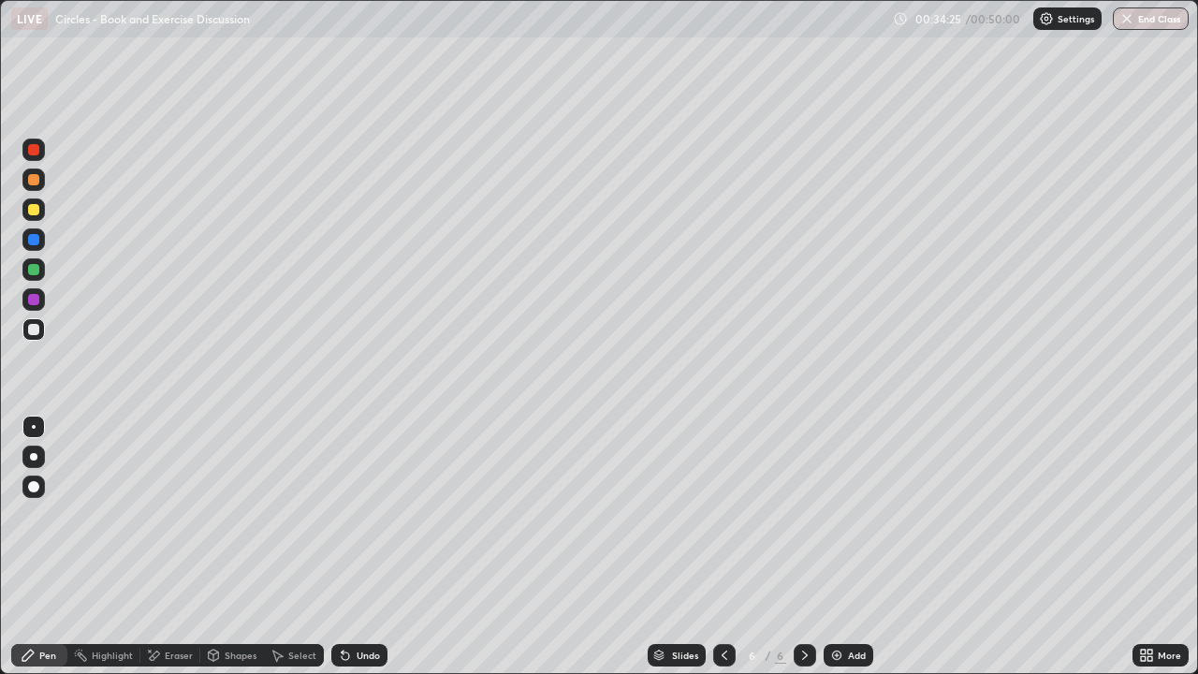
click at [43, 546] on div "Pen" at bounding box center [47, 654] width 17 height 9
click at [36, 212] on div at bounding box center [33, 209] width 11 height 11
click at [356, 546] on div "Undo" at bounding box center [367, 654] width 23 height 9
click at [350, 546] on div "Undo" at bounding box center [359, 655] width 56 height 22
click at [350, 546] on icon at bounding box center [345, 654] width 15 height 15
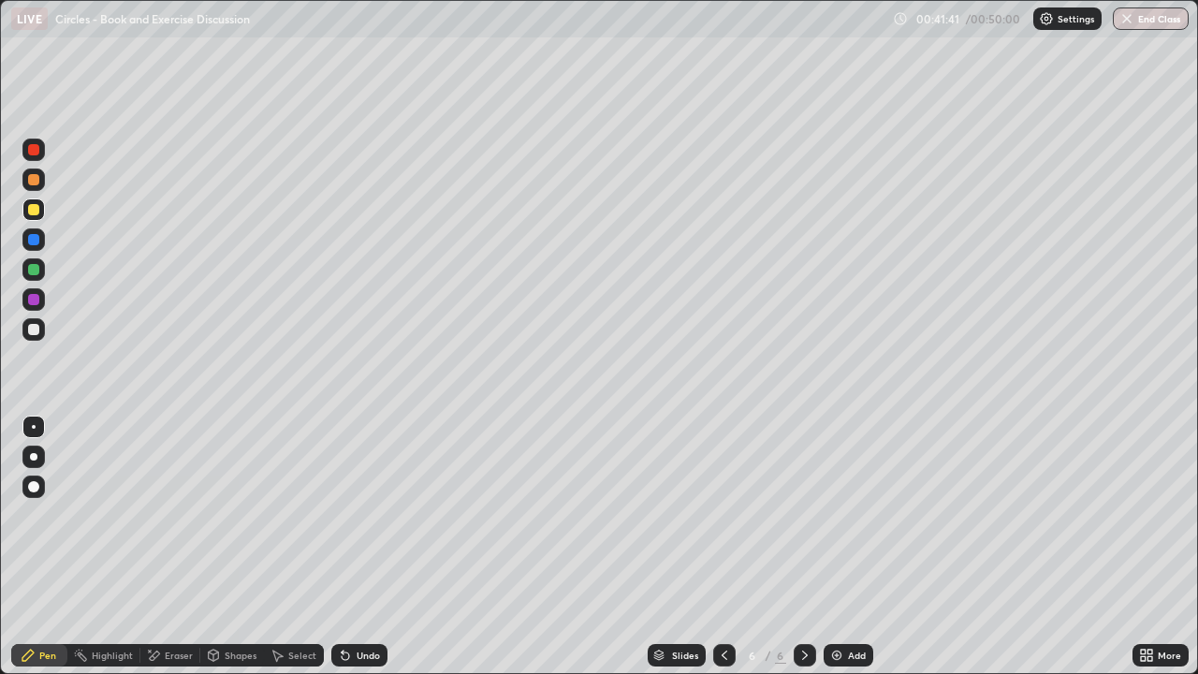
click at [356, 546] on div "Undo" at bounding box center [367, 654] width 23 height 9
click at [839, 546] on img at bounding box center [836, 654] width 15 height 15
click at [714, 546] on div at bounding box center [724, 655] width 22 height 22
click at [803, 546] on icon at bounding box center [804, 654] width 15 height 15
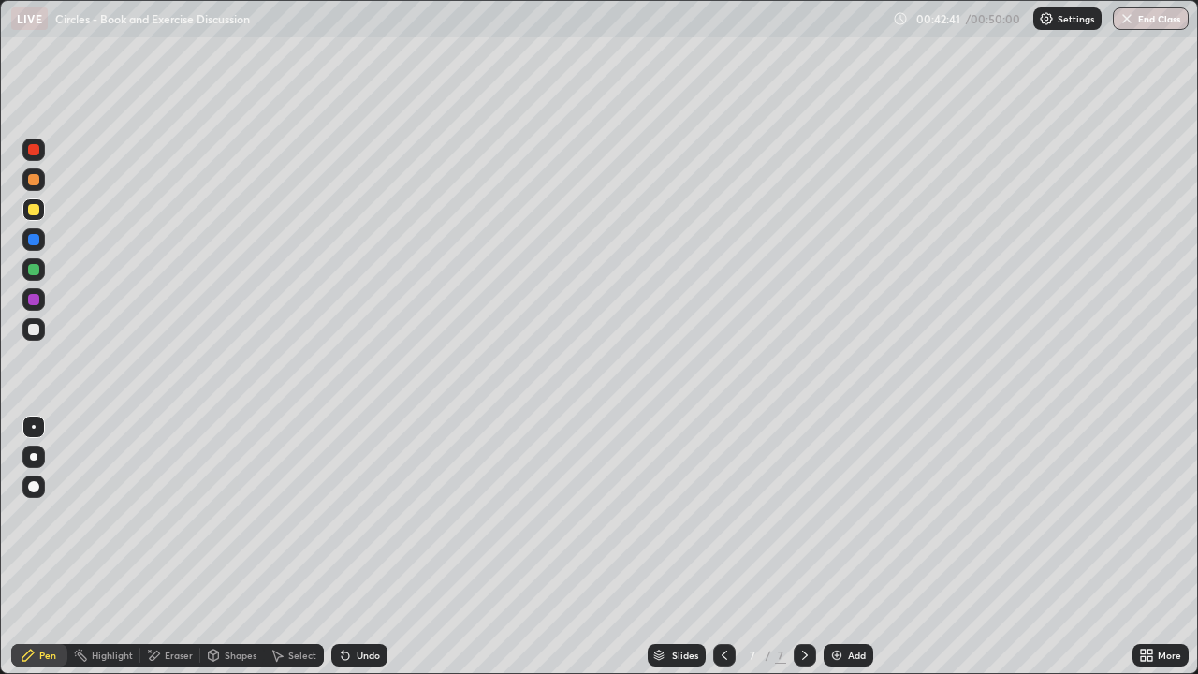
click at [722, 546] on icon at bounding box center [724, 654] width 15 height 15
click at [805, 546] on icon at bounding box center [804, 654] width 15 height 15
click at [721, 546] on icon at bounding box center [724, 654] width 6 height 9
click at [803, 546] on icon at bounding box center [804, 654] width 15 height 15
click at [719, 546] on icon at bounding box center [724, 654] width 15 height 15
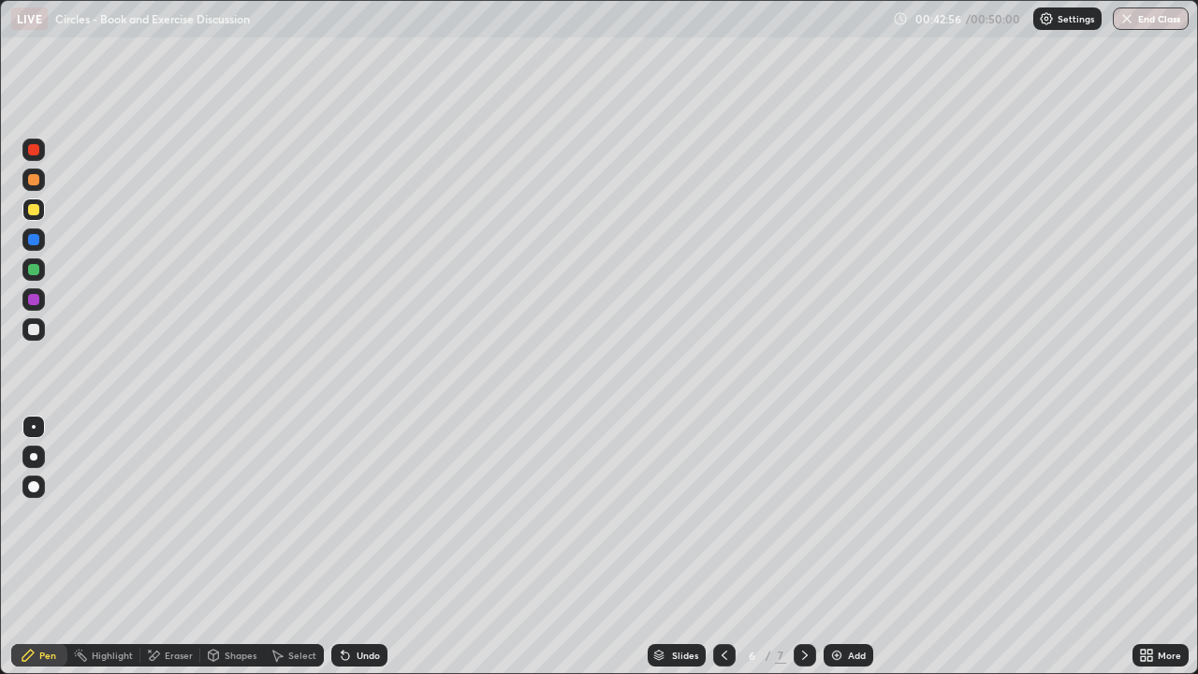
click at [803, 546] on icon at bounding box center [804, 654] width 15 height 15
click at [722, 546] on icon at bounding box center [724, 654] width 15 height 15
click at [803, 546] on icon at bounding box center [804, 654] width 15 height 15
click at [723, 546] on icon at bounding box center [724, 654] width 6 height 9
click at [803, 546] on icon at bounding box center [804, 654] width 15 height 15
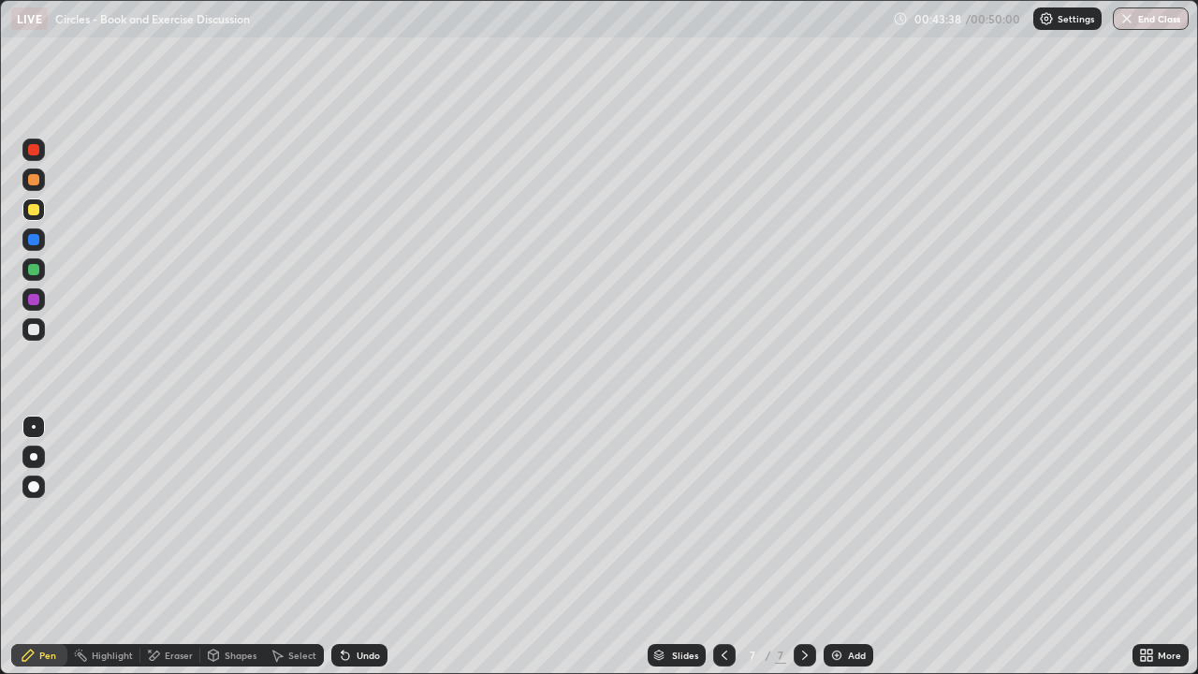
click at [716, 546] on div at bounding box center [724, 655] width 22 height 22
click at [803, 546] on icon at bounding box center [804, 654] width 15 height 15
click at [169, 546] on div "Eraser" at bounding box center [179, 654] width 28 height 9
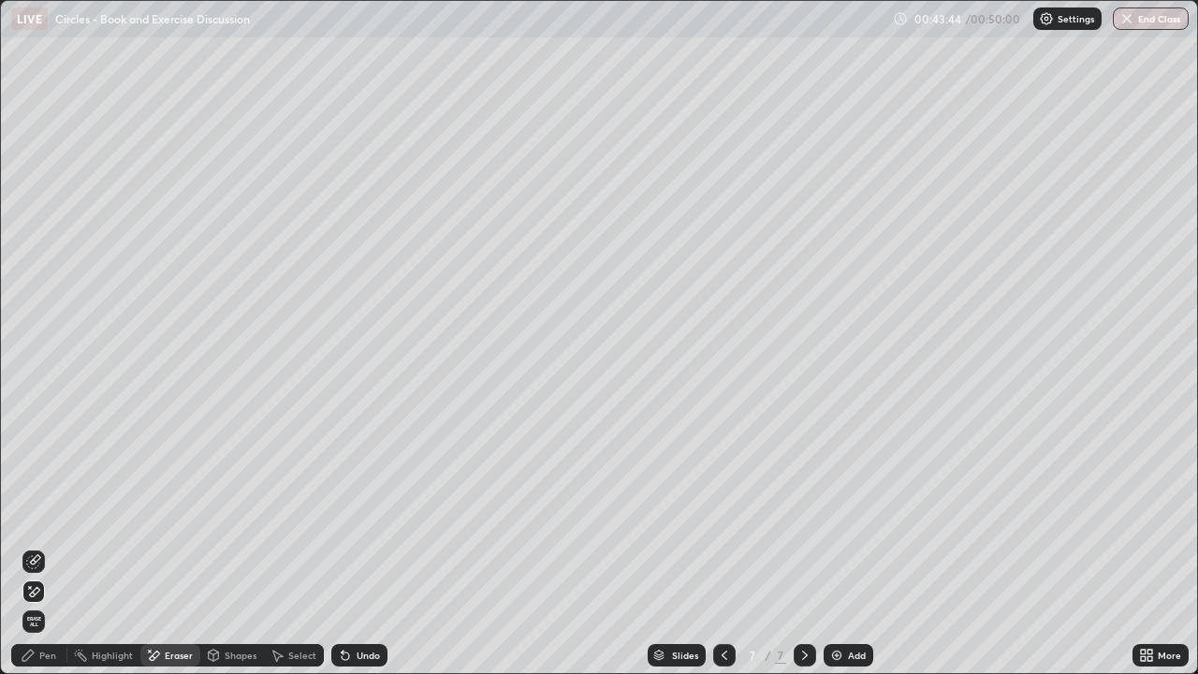
click at [44, 546] on div "Pen" at bounding box center [47, 654] width 17 height 9
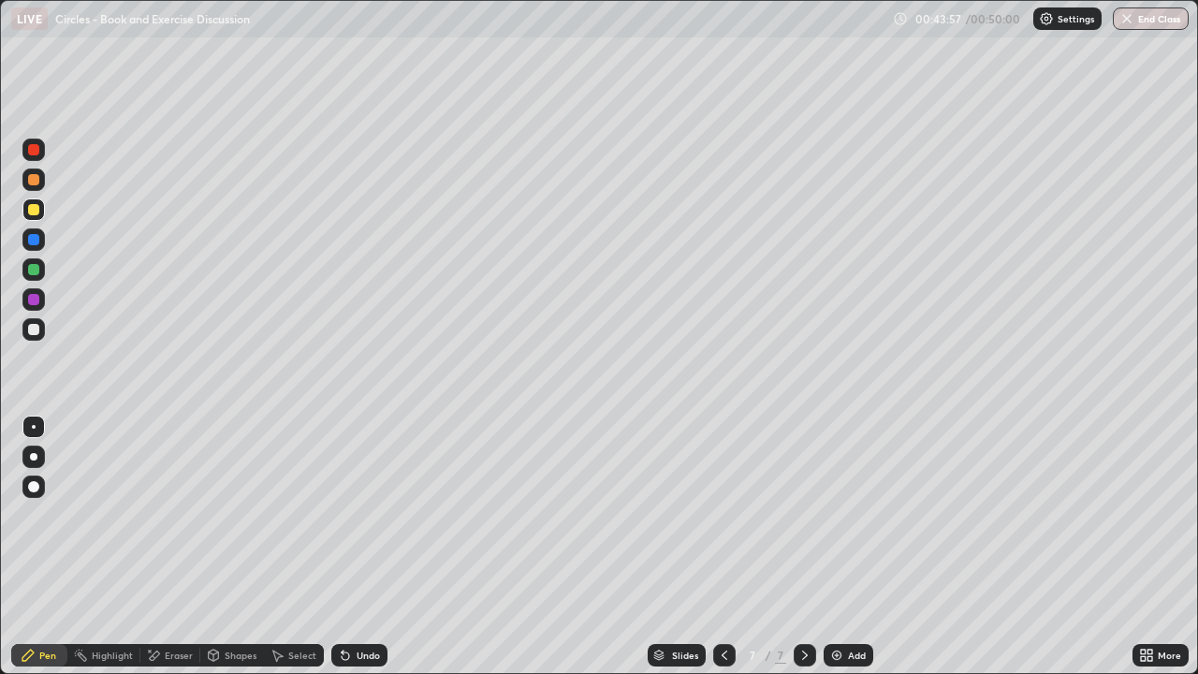
click at [723, 546] on icon at bounding box center [724, 654] width 15 height 15
click at [802, 546] on icon at bounding box center [805, 654] width 6 height 9
click at [722, 546] on icon at bounding box center [724, 654] width 15 height 15
click at [803, 546] on icon at bounding box center [804, 654] width 15 height 15
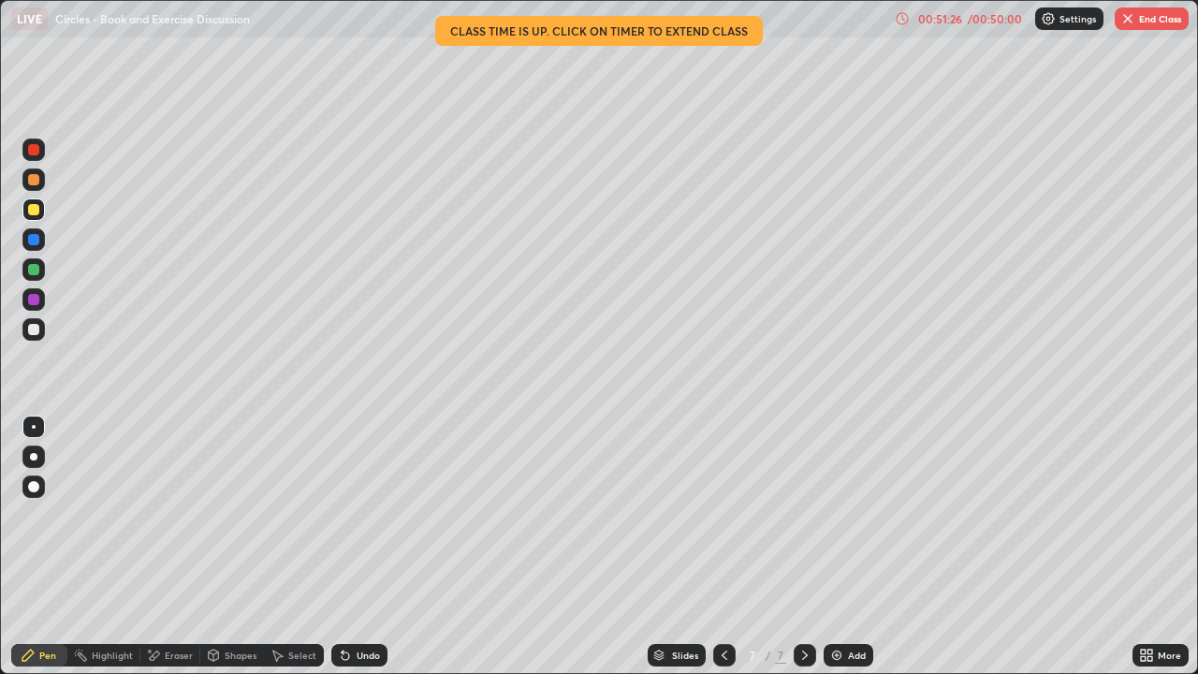
click at [1145, 24] on button "End Class" at bounding box center [1151, 18] width 74 height 22
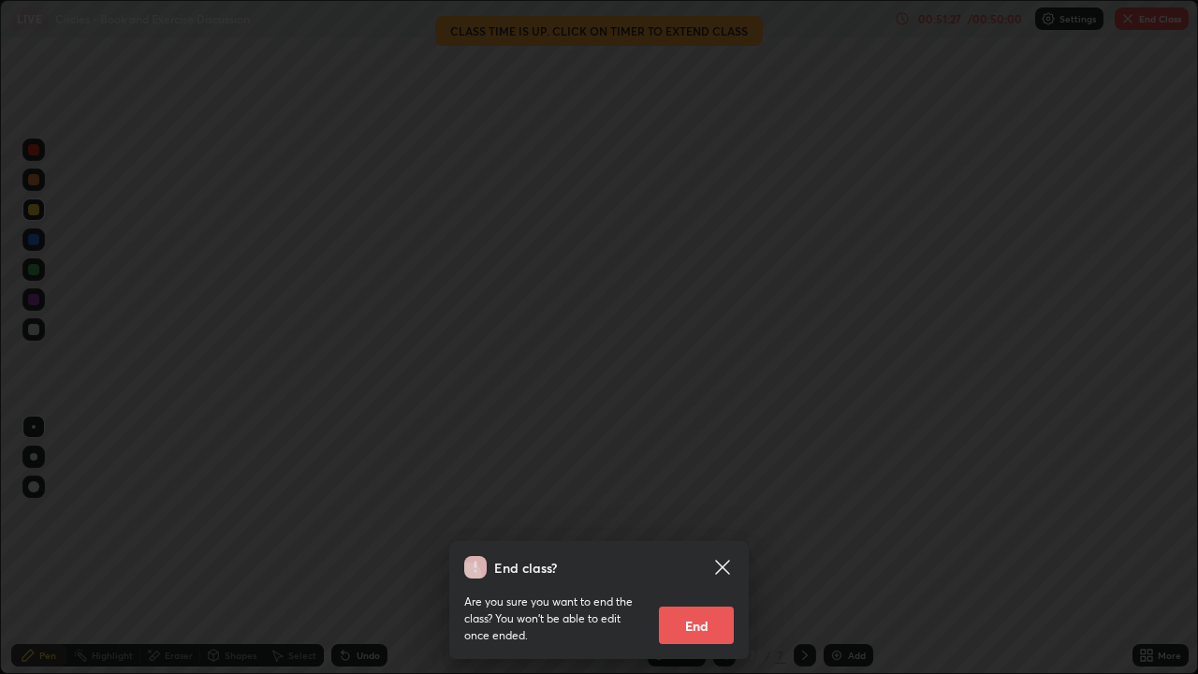
click at [711, 546] on button "End" at bounding box center [696, 624] width 75 height 37
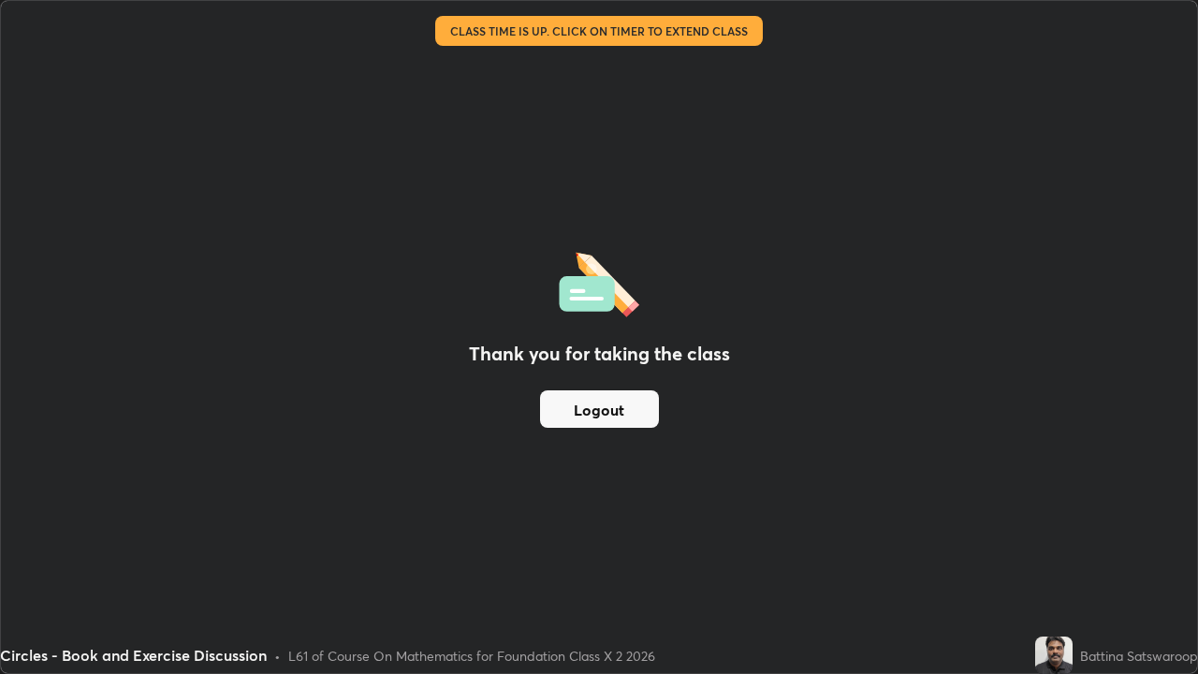
click at [629, 413] on button "Logout" at bounding box center [599, 408] width 119 height 37
